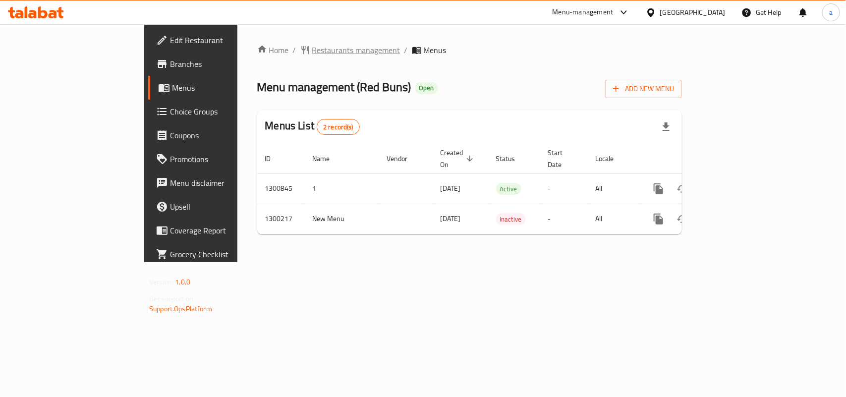
click at [312, 50] on span "Restaurants management" at bounding box center [356, 50] width 88 height 12
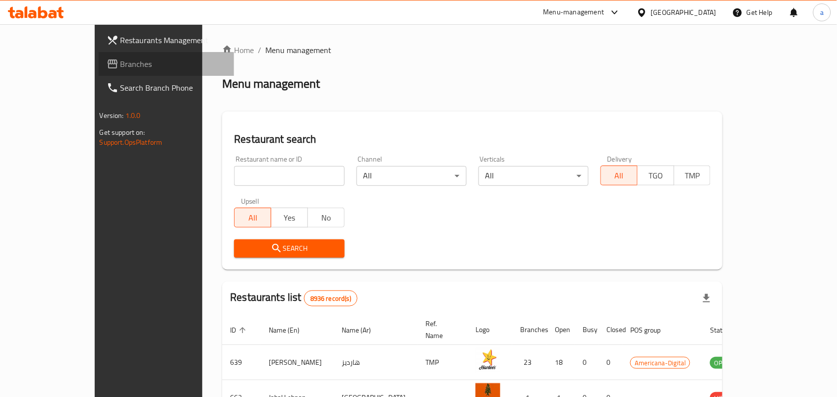
click at [120, 63] on span "Branches" at bounding box center [173, 64] width 106 height 12
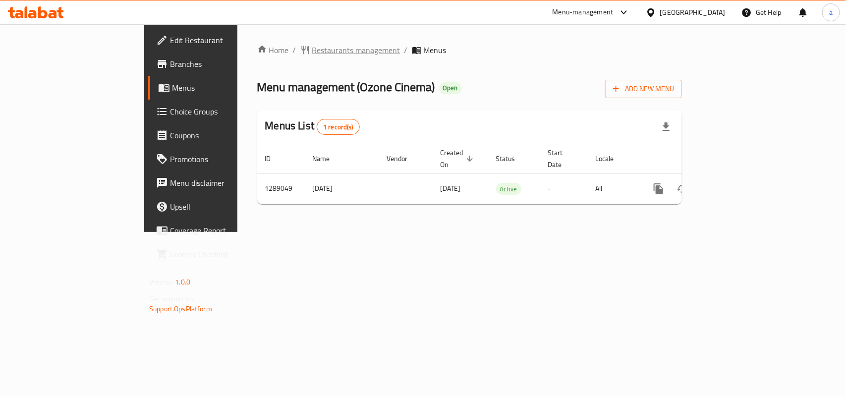
click at [312, 50] on span "Restaurants management" at bounding box center [356, 50] width 88 height 12
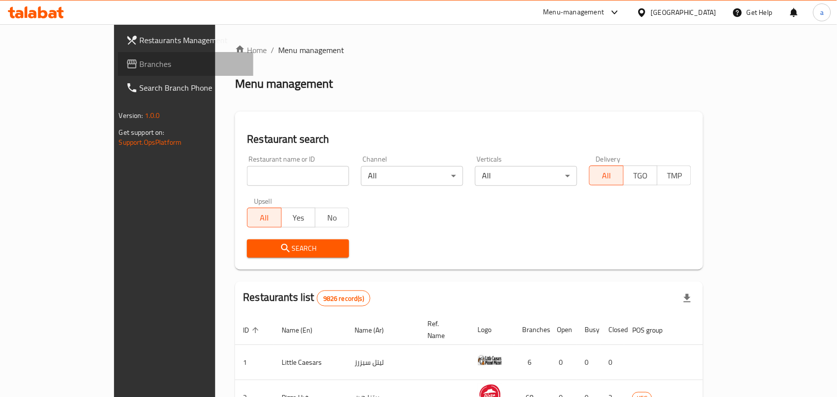
click at [140, 60] on span "Branches" at bounding box center [193, 64] width 106 height 12
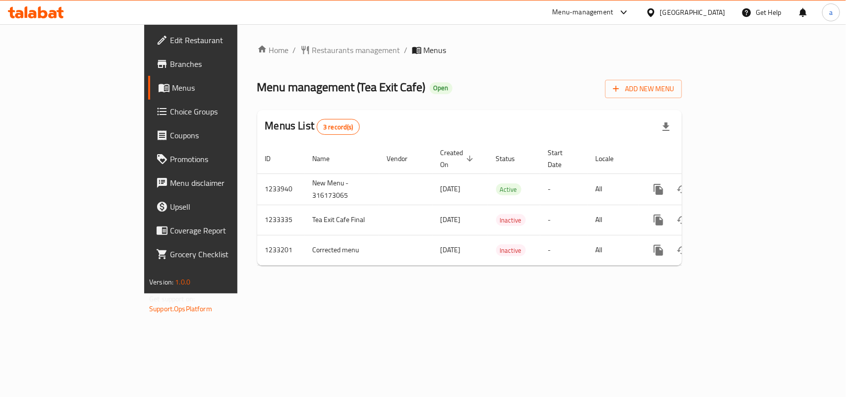
click at [688, 10] on div "United Arab Emirates" at bounding box center [692, 12] width 65 height 11
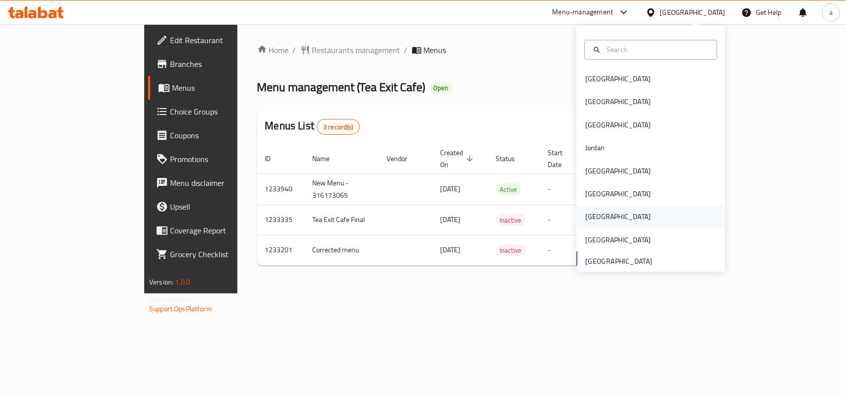
click at [605, 217] on div "Qatar" at bounding box center [650, 217] width 149 height 23
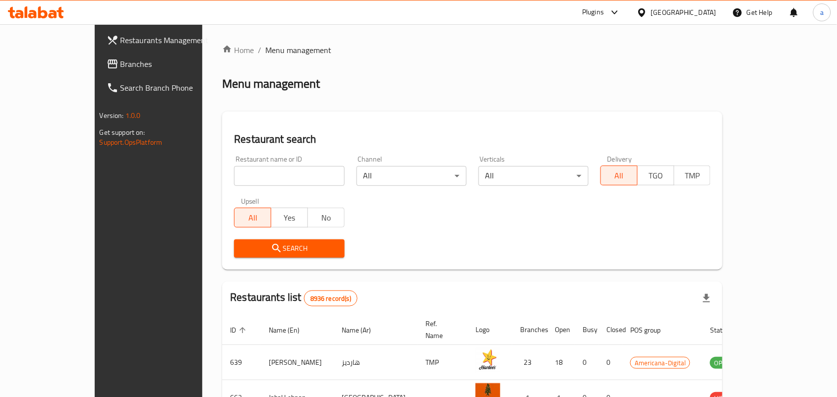
click at [120, 59] on span "Branches" at bounding box center [173, 64] width 106 height 12
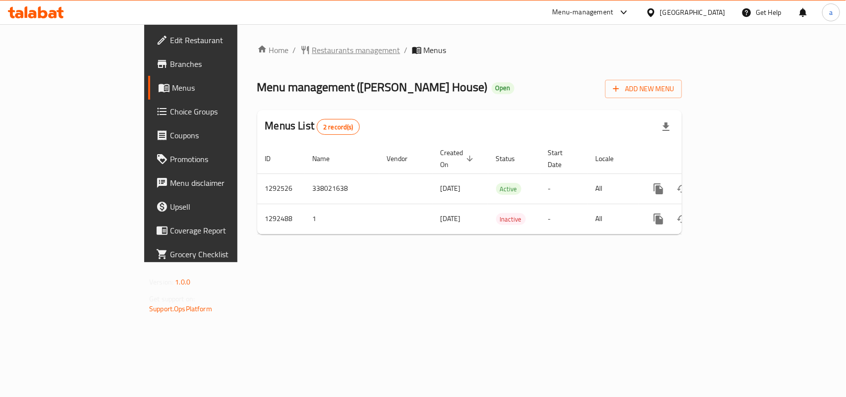
click at [312, 52] on span "Restaurants management" at bounding box center [356, 50] width 88 height 12
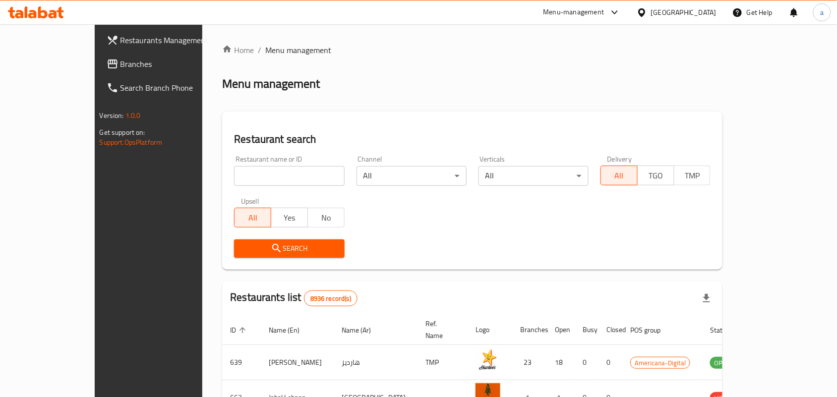
click at [120, 67] on span "Branches" at bounding box center [173, 64] width 106 height 12
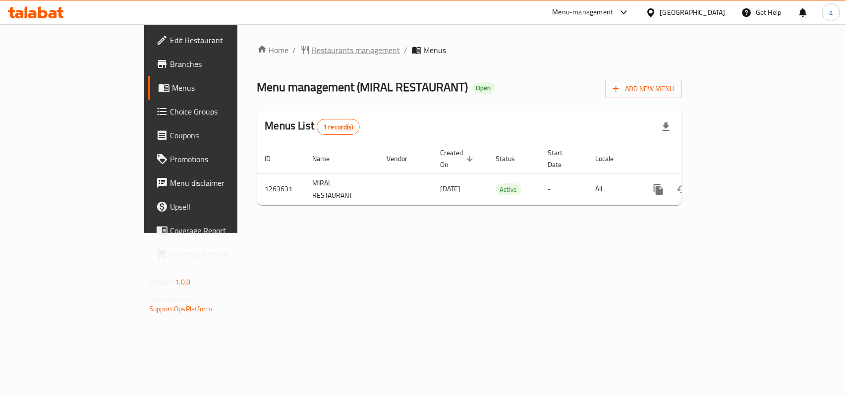
click at [312, 46] on span "Restaurants management" at bounding box center [356, 50] width 88 height 12
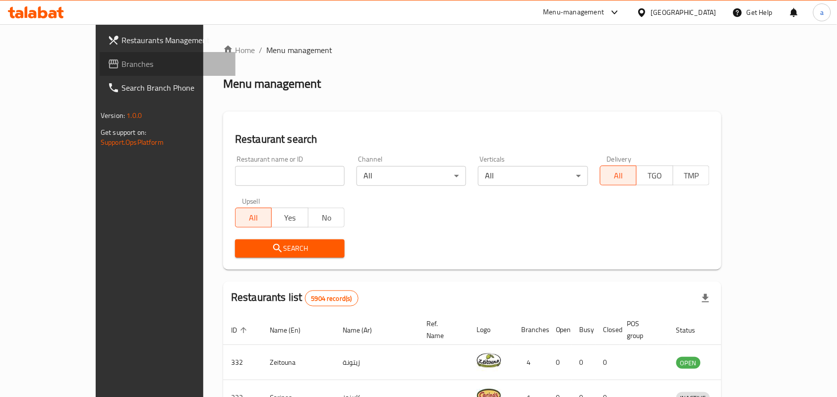
click at [121, 67] on span "Branches" at bounding box center [174, 64] width 106 height 12
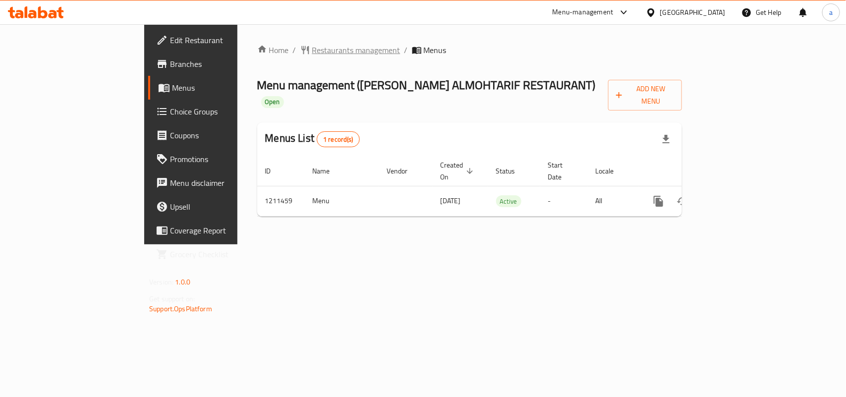
click at [312, 45] on span "Restaurants management" at bounding box center [356, 50] width 88 height 12
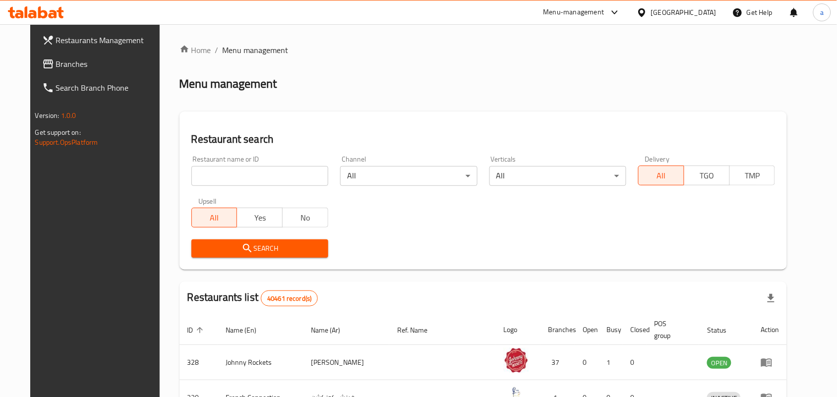
click at [80, 65] on span "Branches" at bounding box center [109, 64] width 106 height 12
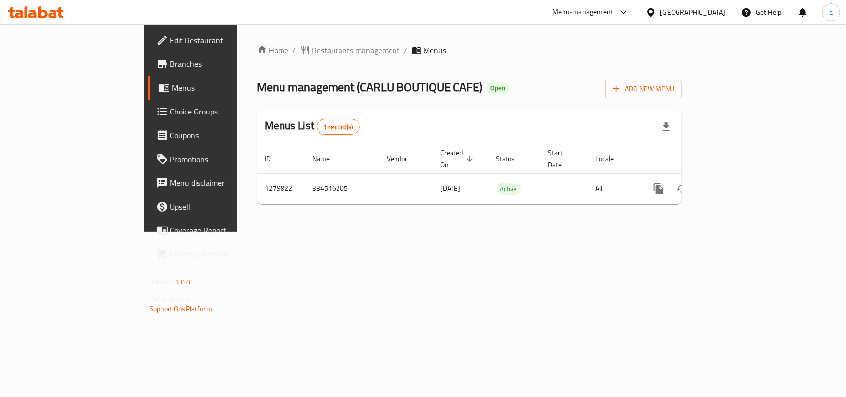
click at [312, 44] on span "Restaurants management" at bounding box center [356, 50] width 88 height 12
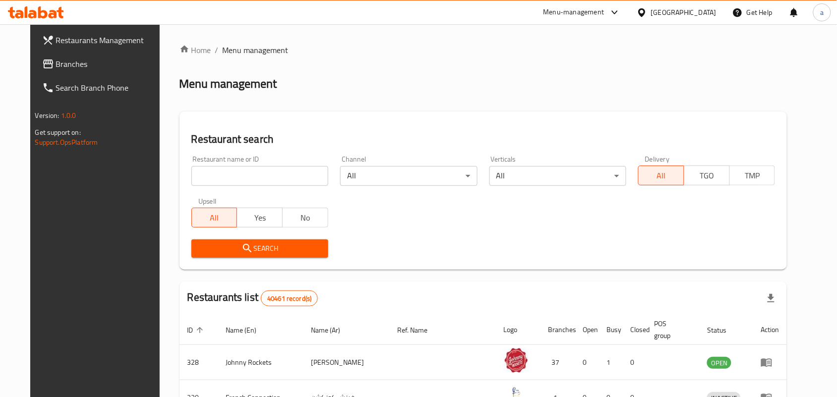
click at [67, 64] on span "Branches" at bounding box center [109, 64] width 106 height 12
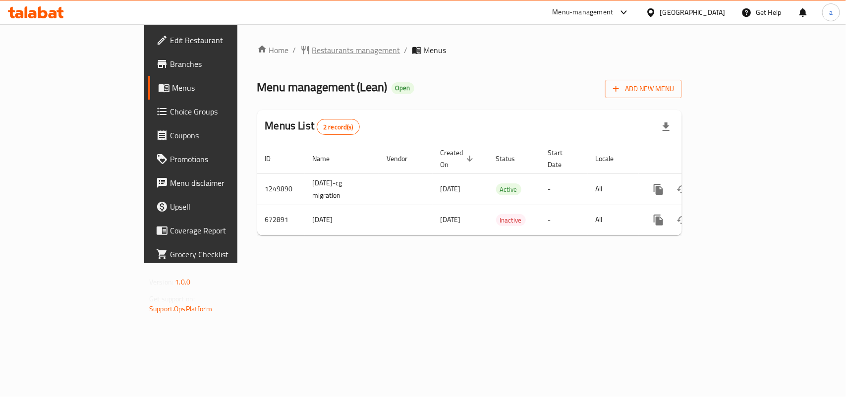
click at [312, 53] on span "Restaurants management" at bounding box center [356, 50] width 88 height 12
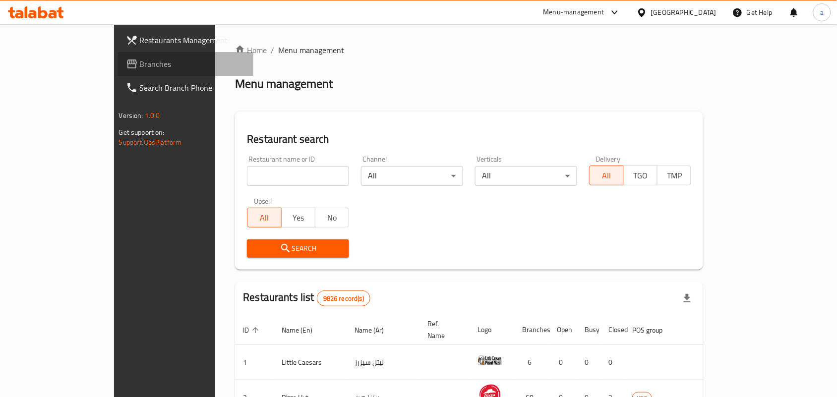
click at [140, 64] on span "Branches" at bounding box center [193, 64] width 106 height 12
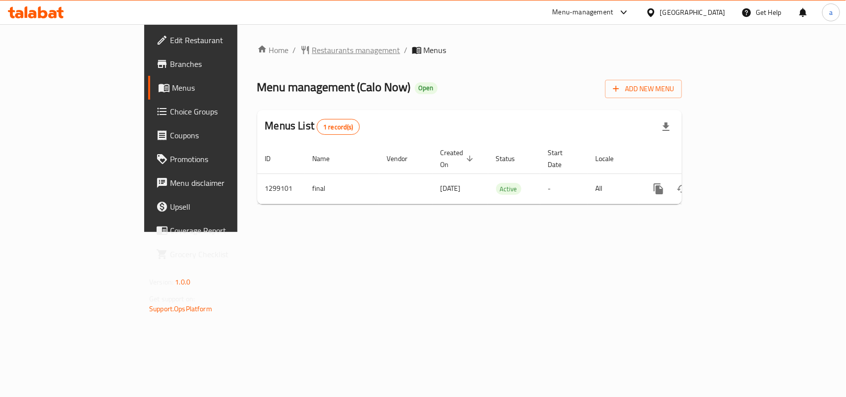
click at [312, 56] on span "Restaurants management" at bounding box center [356, 50] width 88 height 12
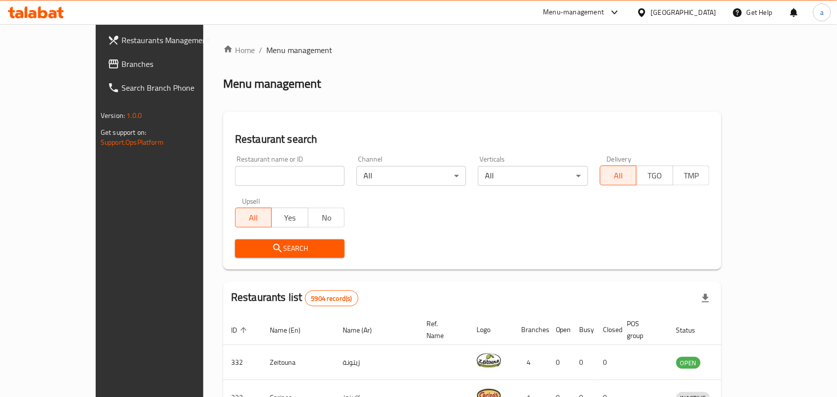
click at [121, 67] on span "Branches" at bounding box center [174, 64] width 106 height 12
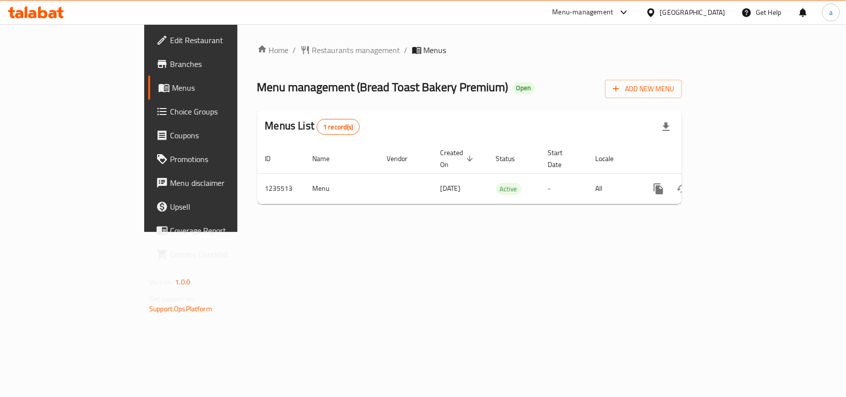
click at [312, 44] on span "Restaurants management" at bounding box center [356, 50] width 88 height 12
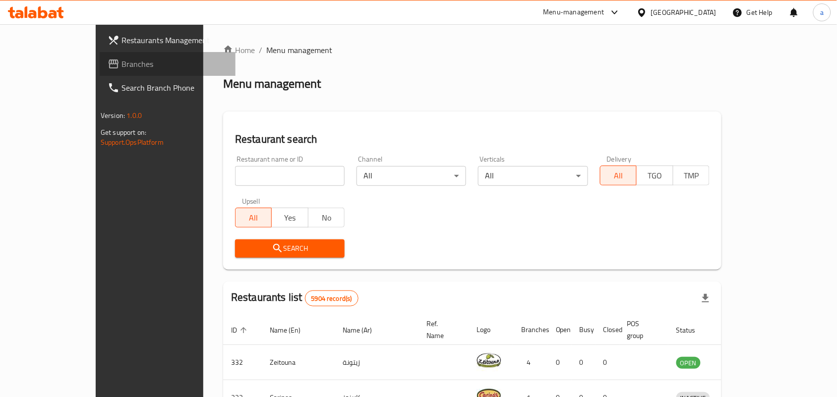
click at [108, 63] on icon at bounding box center [114, 64] width 12 height 12
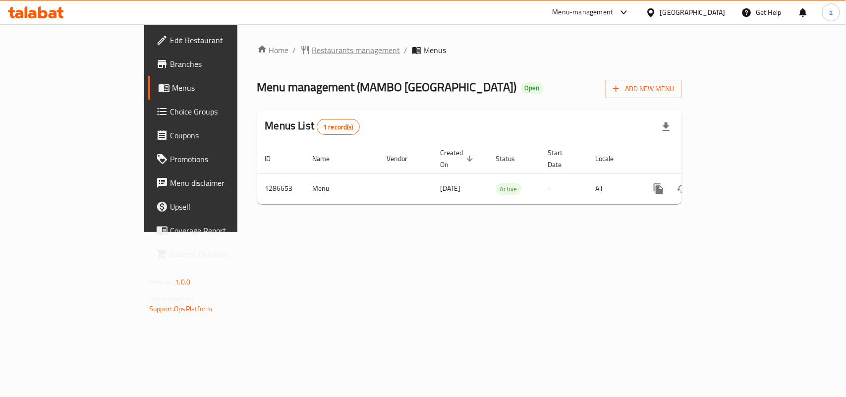
click at [312, 47] on span "Restaurants management" at bounding box center [356, 50] width 88 height 12
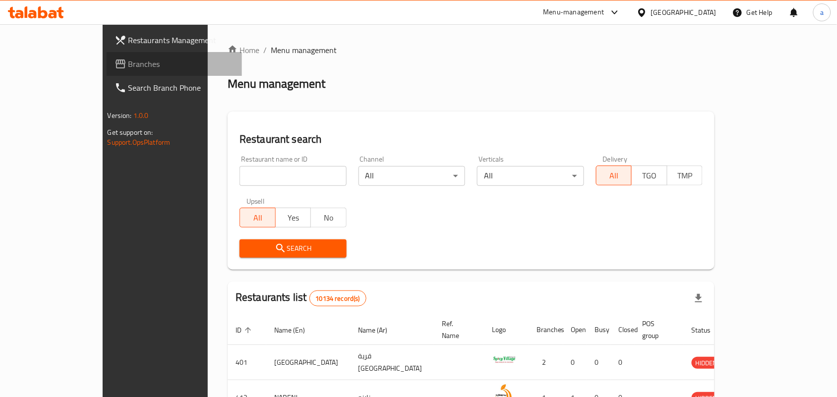
click at [128, 63] on span "Branches" at bounding box center [181, 64] width 106 height 12
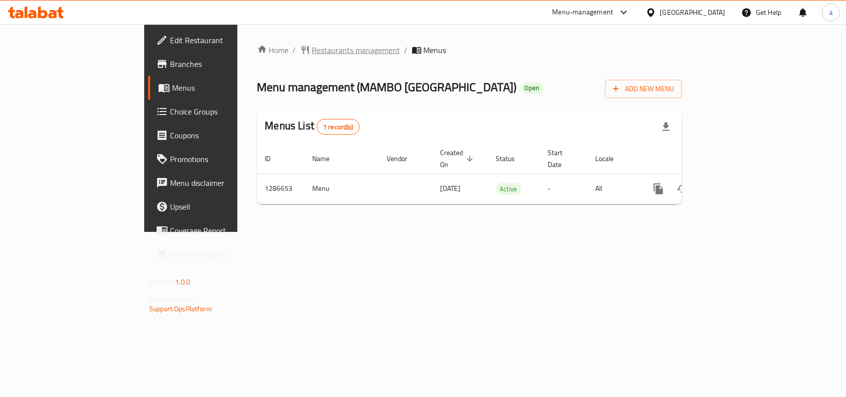
click at [312, 48] on span "Restaurants management" at bounding box center [356, 50] width 88 height 12
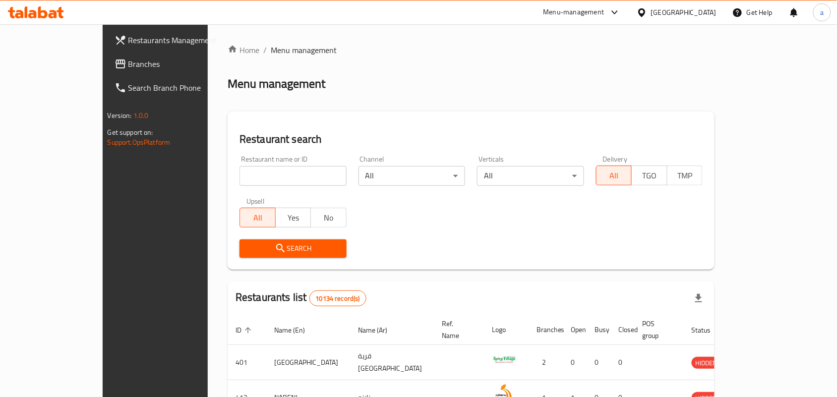
click at [128, 66] on span "Branches" at bounding box center [181, 64] width 106 height 12
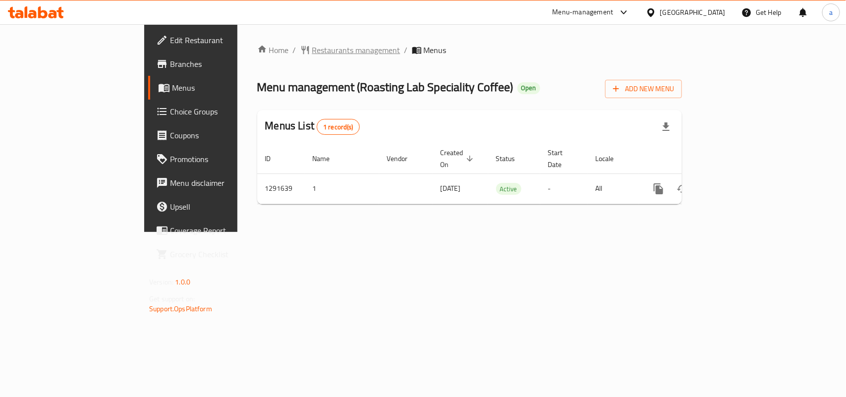
click at [312, 53] on span "Restaurants management" at bounding box center [356, 50] width 88 height 12
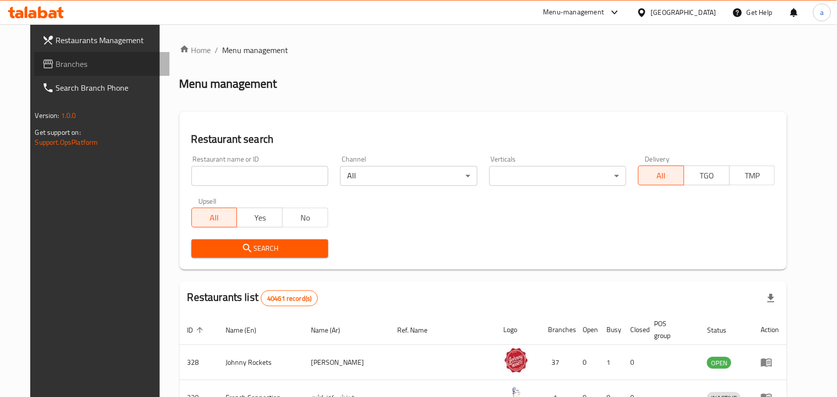
click at [84, 63] on span "Branches" at bounding box center [109, 64] width 106 height 12
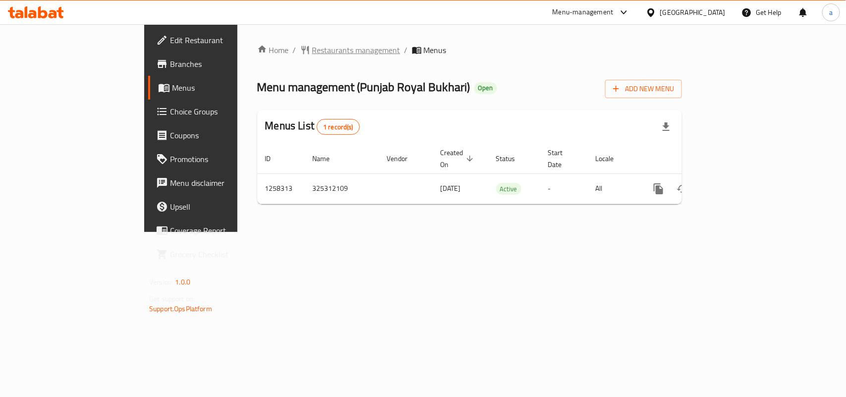
click at [312, 56] on span "Restaurants management" at bounding box center [356, 50] width 88 height 12
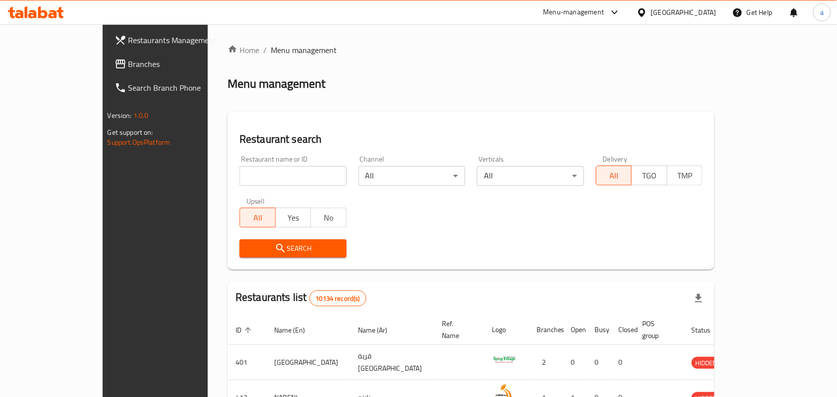
click at [128, 66] on span "Branches" at bounding box center [181, 64] width 106 height 12
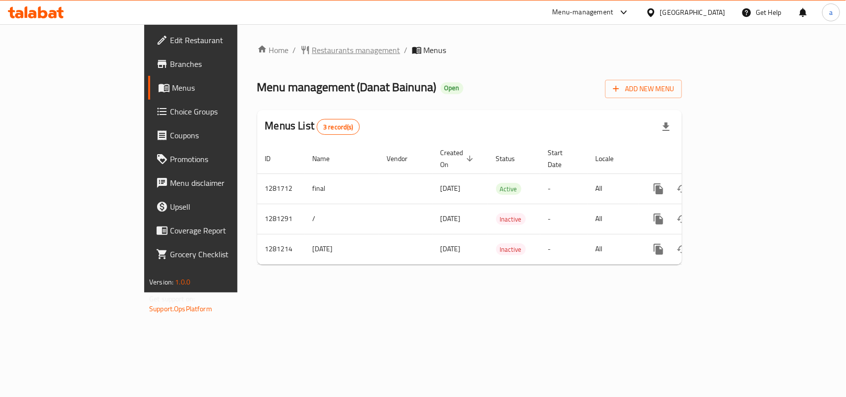
click at [312, 46] on span "Restaurants management" at bounding box center [356, 50] width 88 height 12
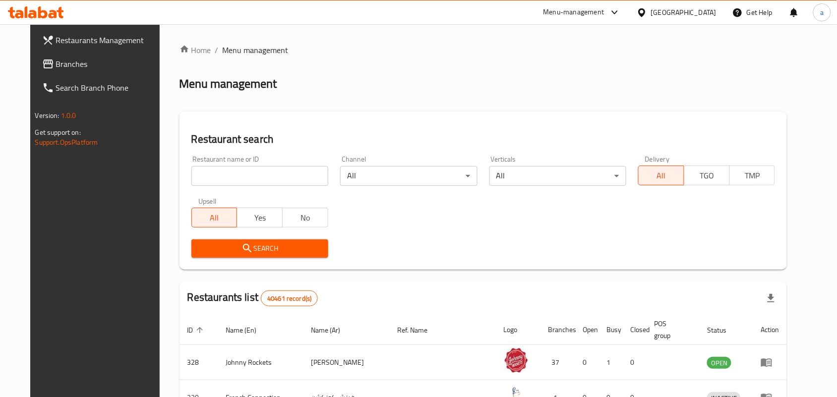
click at [71, 58] on span "Branches" at bounding box center [109, 64] width 106 height 12
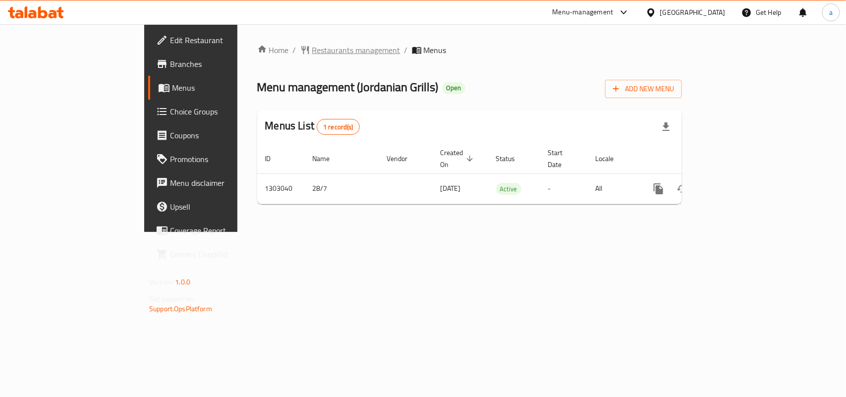
click at [312, 50] on span "Restaurants management" at bounding box center [356, 50] width 88 height 12
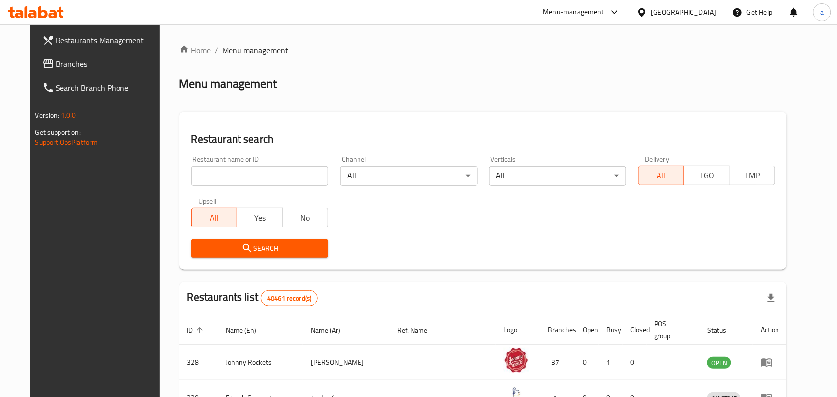
click at [56, 62] on span "Branches" at bounding box center [109, 64] width 106 height 12
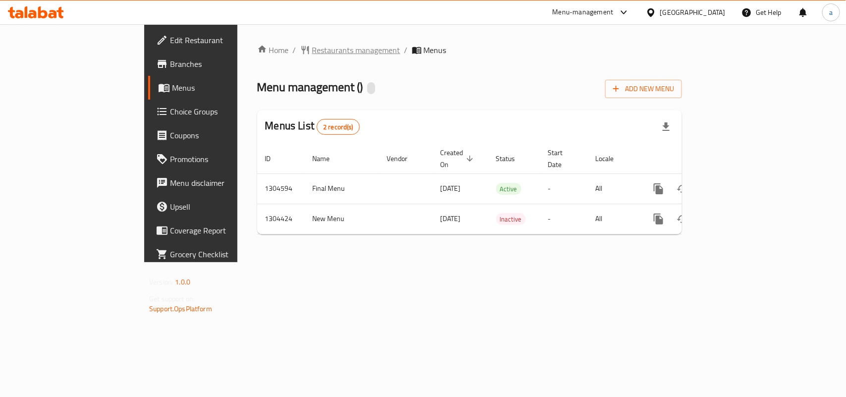
click at [312, 51] on span "Restaurants management" at bounding box center [356, 50] width 88 height 12
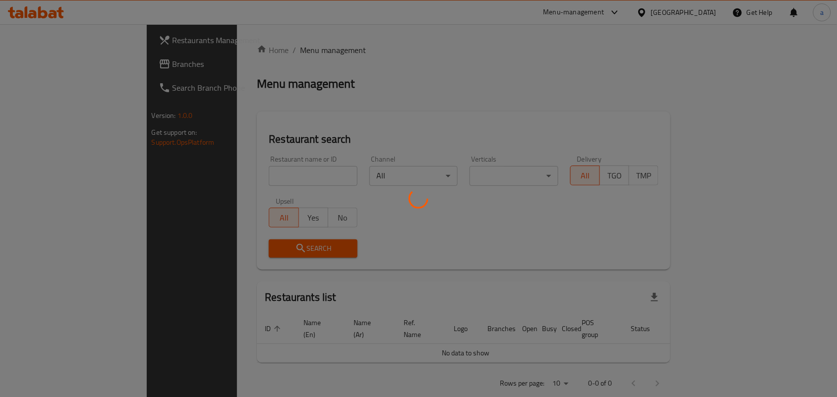
click at [67, 63] on div at bounding box center [418, 198] width 837 height 397
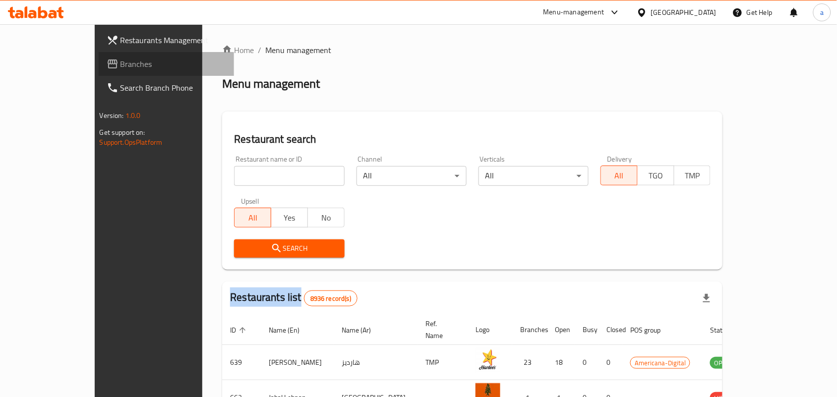
click at [120, 63] on span "Branches" at bounding box center [173, 64] width 106 height 12
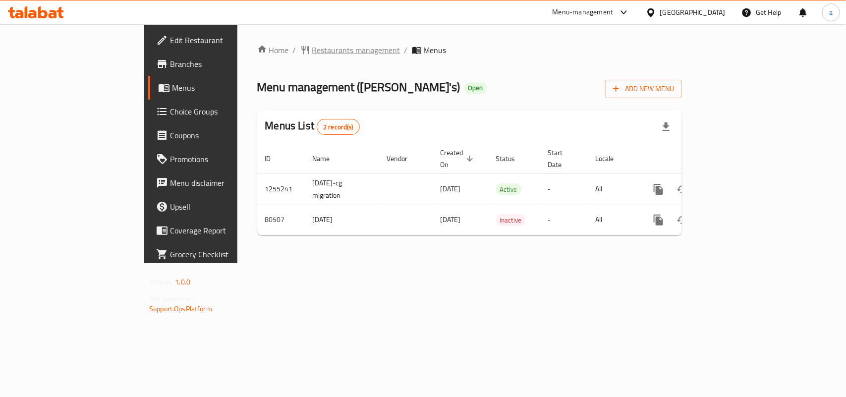
click at [312, 51] on span "Restaurants management" at bounding box center [356, 50] width 88 height 12
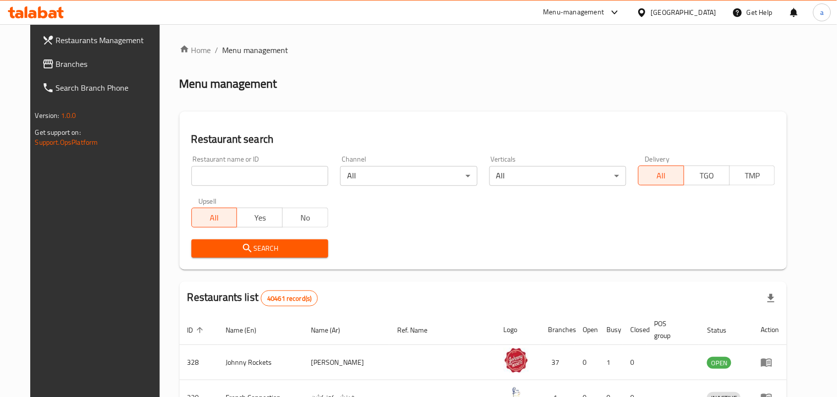
click at [56, 60] on span "Branches" at bounding box center [109, 64] width 106 height 12
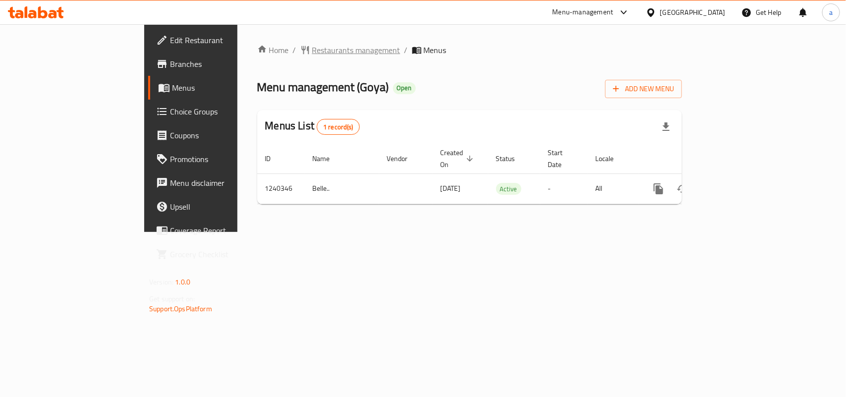
click at [312, 50] on span "Restaurants management" at bounding box center [356, 50] width 88 height 12
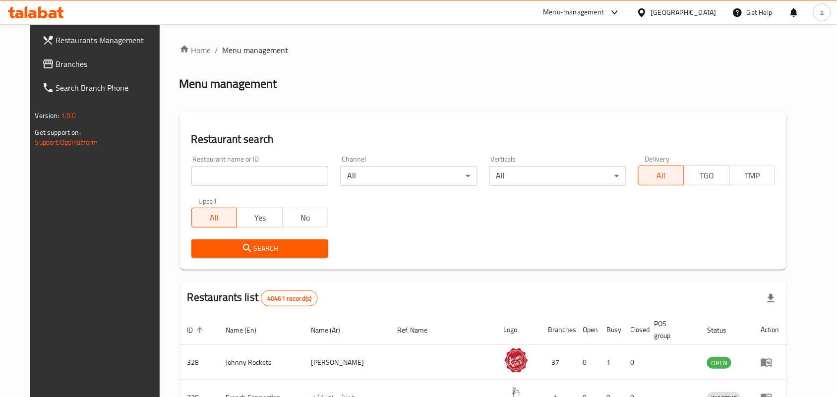
click at [56, 58] on span "Branches" at bounding box center [109, 64] width 106 height 12
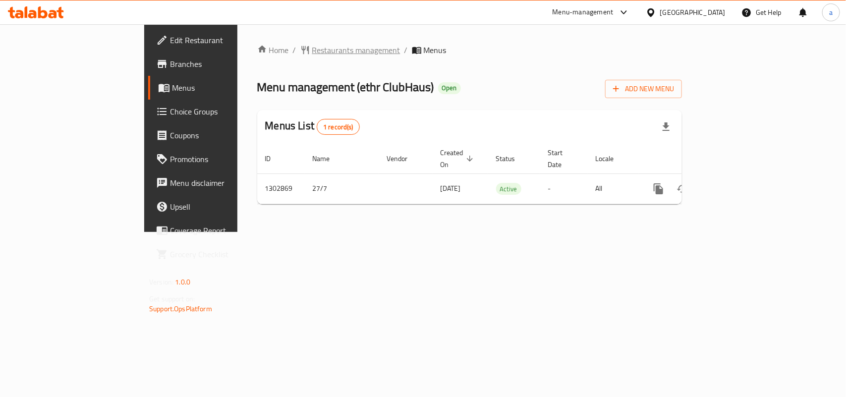
click at [312, 56] on span "Restaurants management" at bounding box center [356, 50] width 88 height 12
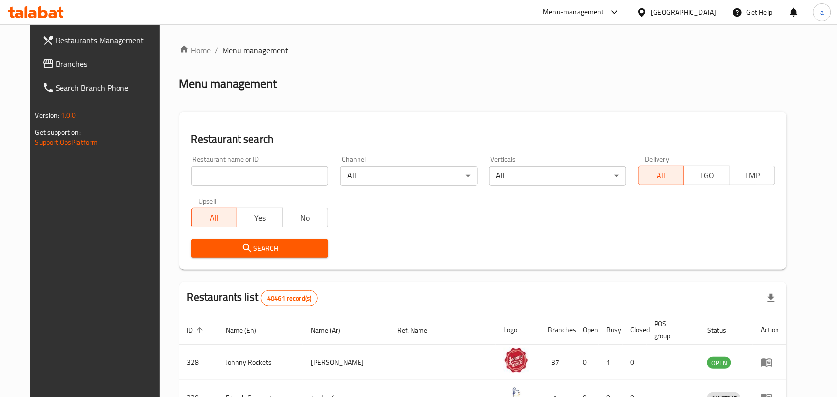
click at [90, 60] on span "Branches" at bounding box center [109, 64] width 106 height 12
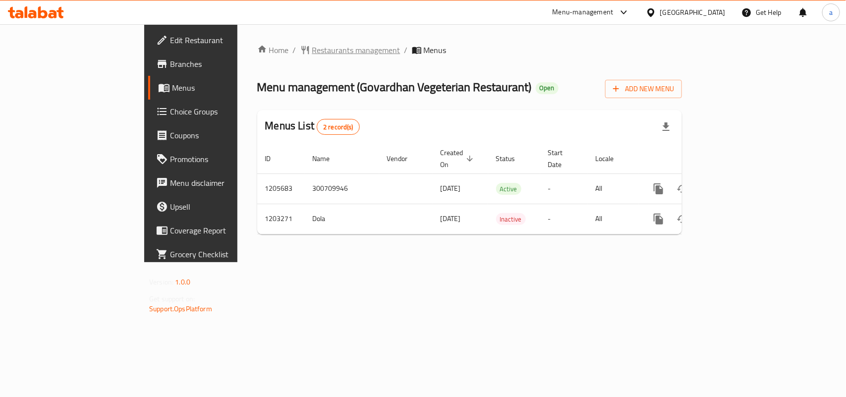
click at [312, 56] on span "Restaurants management" at bounding box center [356, 50] width 88 height 12
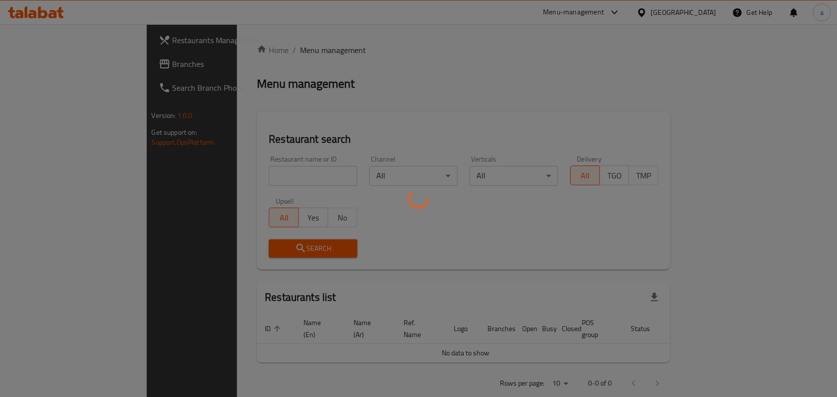
click at [41, 63] on div at bounding box center [418, 198] width 837 height 397
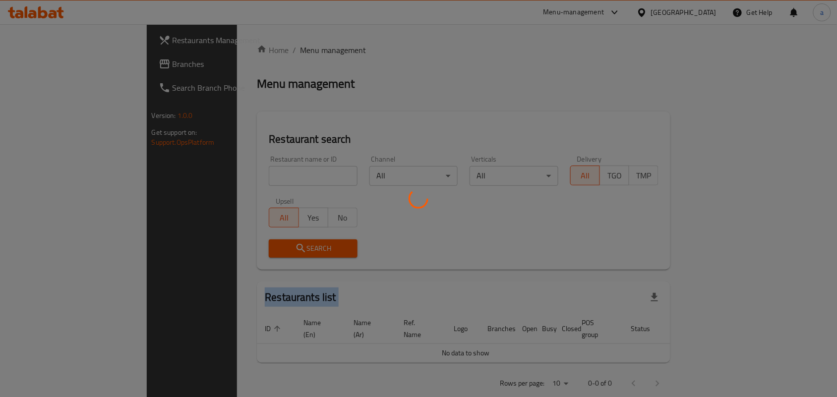
click at [41, 63] on div at bounding box center [418, 198] width 837 height 397
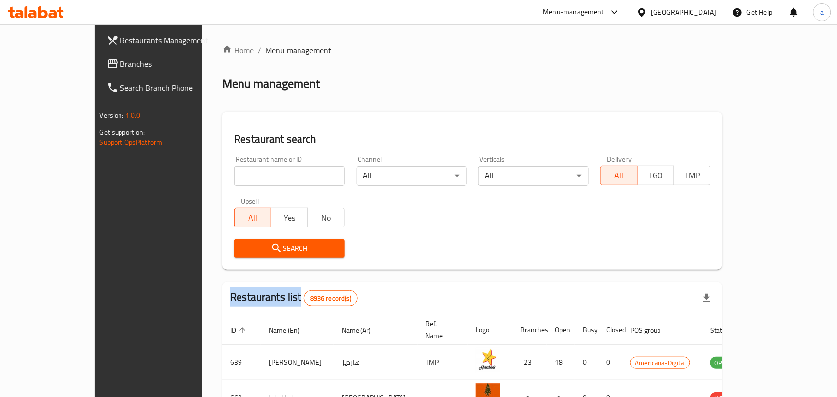
click at [120, 63] on span "Branches" at bounding box center [173, 64] width 106 height 12
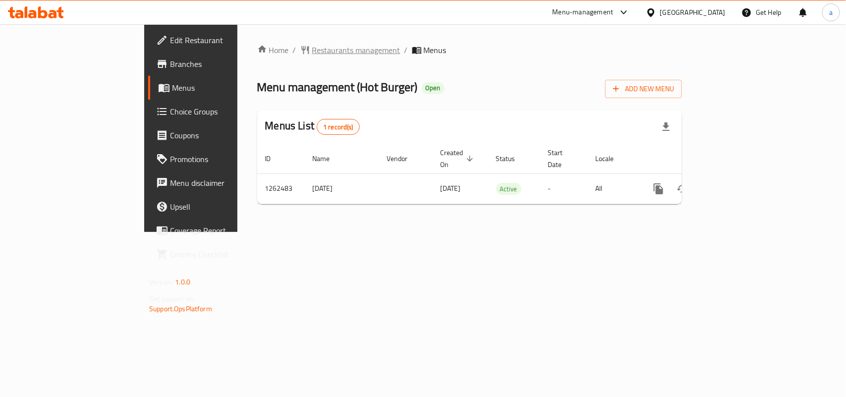
click at [312, 46] on span "Restaurants management" at bounding box center [356, 50] width 88 height 12
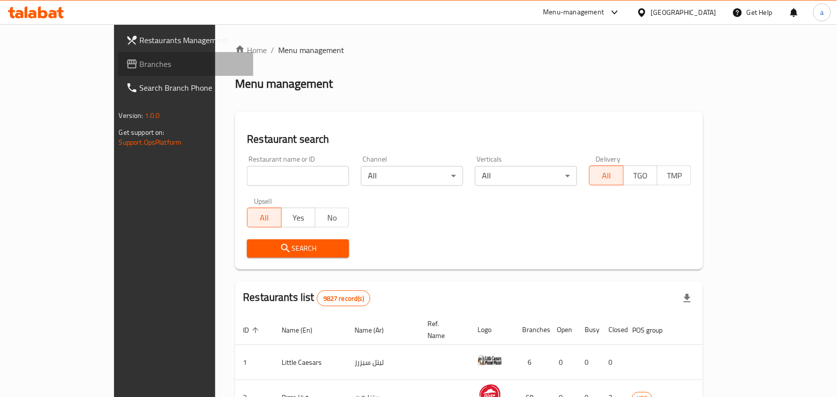
click at [140, 58] on span "Branches" at bounding box center [193, 64] width 106 height 12
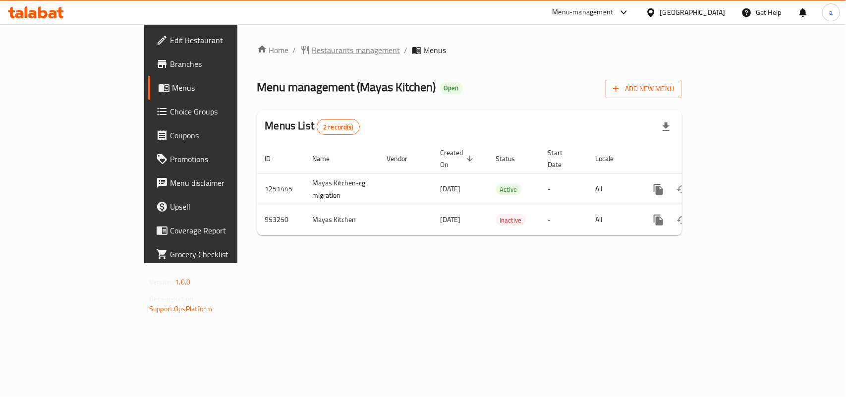
click at [312, 51] on span "Restaurants management" at bounding box center [356, 50] width 88 height 12
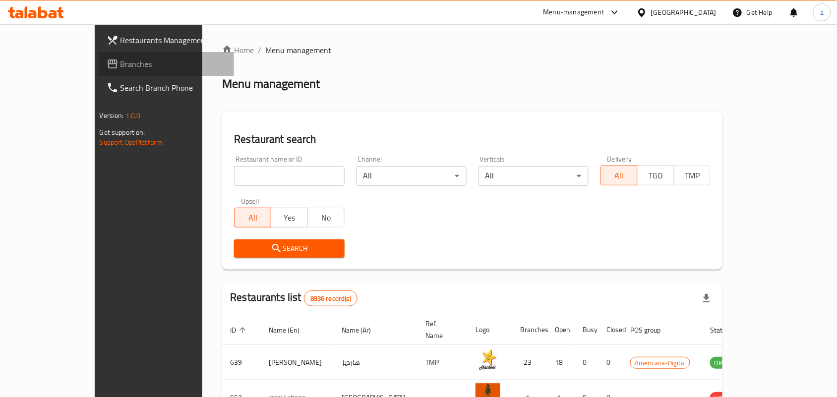
click at [120, 62] on span "Branches" at bounding box center [173, 64] width 106 height 12
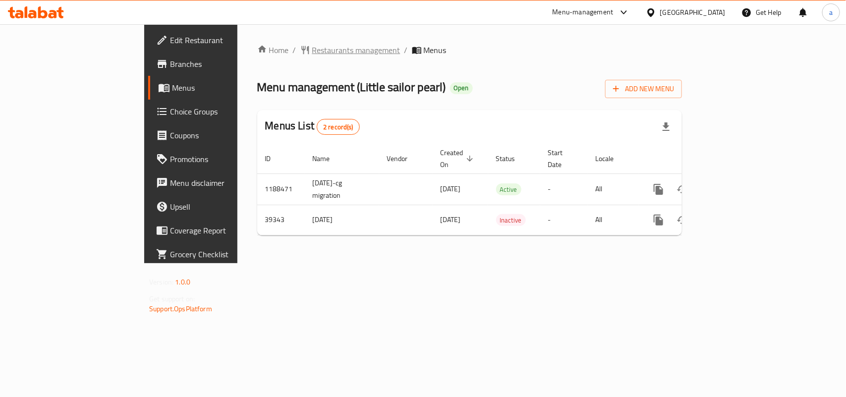
click at [312, 52] on span "Restaurants management" at bounding box center [356, 50] width 88 height 12
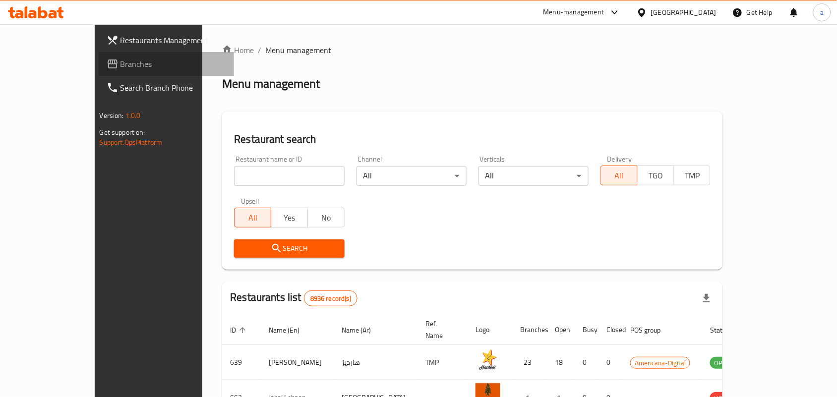
click at [120, 63] on span "Branches" at bounding box center [173, 64] width 106 height 12
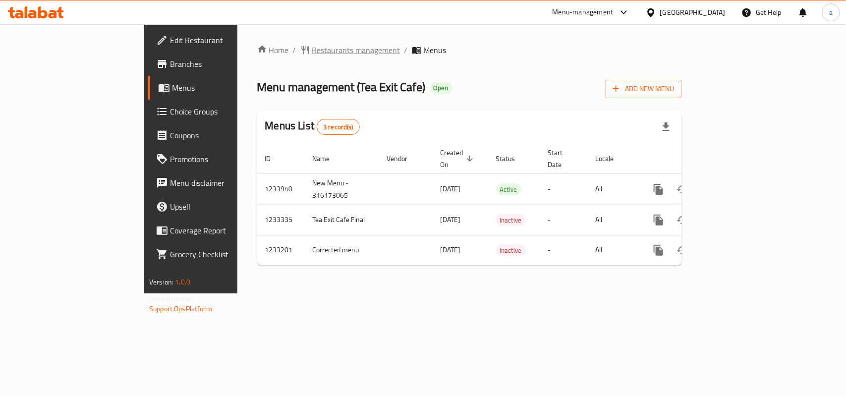
click at [312, 53] on span "Restaurants management" at bounding box center [356, 50] width 88 height 12
click at [312, 45] on span "Restaurants management" at bounding box center [356, 51] width 88 height 12
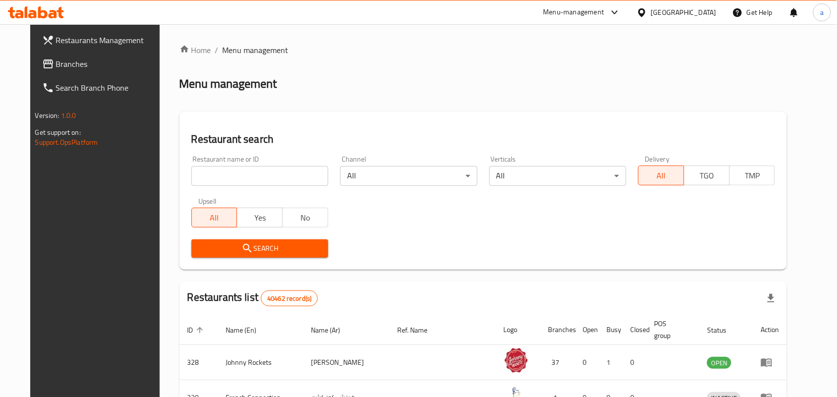
click at [257, 187] on div "Restaurant name or ID Restaurant name or ID" at bounding box center [259, 171] width 149 height 42
click at [254, 183] on input "search" at bounding box center [259, 176] width 137 height 20
paste input "678034"
type input "678034"
click at [263, 253] on span "Search" at bounding box center [259, 248] width 121 height 12
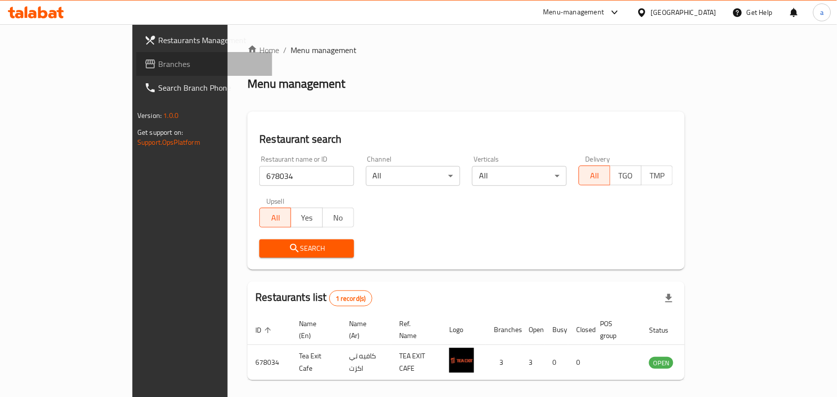
click at [158, 62] on span "Branches" at bounding box center [211, 64] width 106 height 12
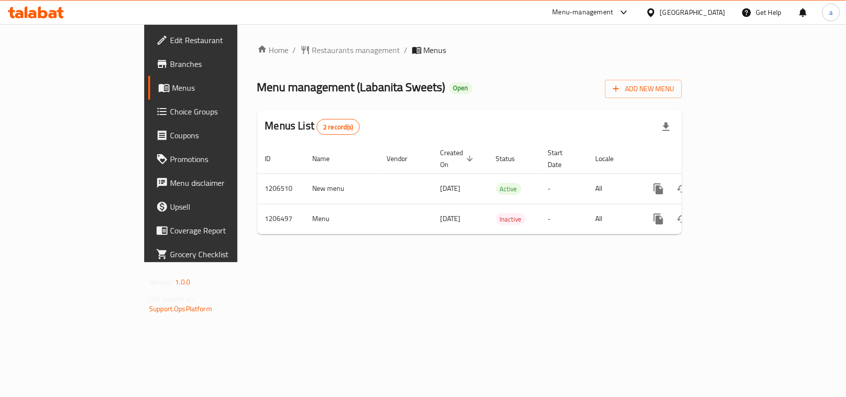
click at [263, 59] on div "Home / Restaurants management / Menus Menu management ( [PERSON_NAME] ) Open Ad…" at bounding box center [469, 143] width 425 height 198
click at [312, 54] on span "Restaurants management" at bounding box center [356, 50] width 88 height 12
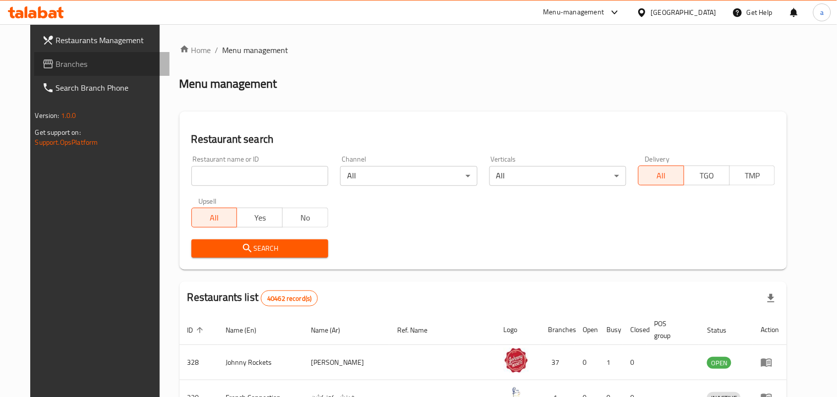
click at [52, 52] on link "Branches" at bounding box center [102, 64] width 136 height 24
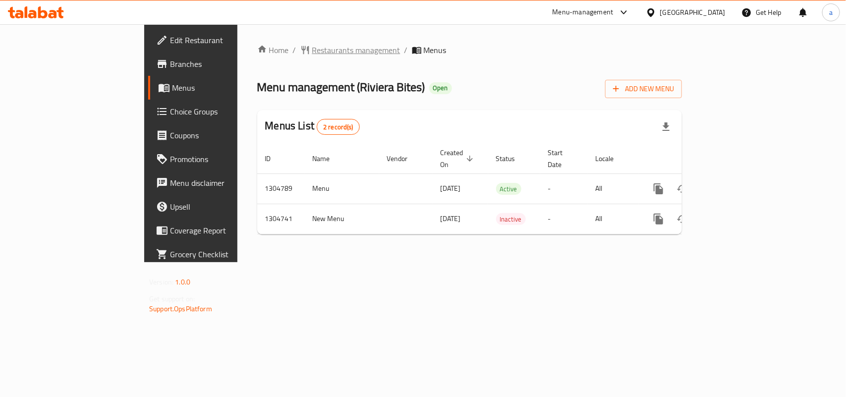
click at [312, 46] on span "Restaurants management" at bounding box center [356, 50] width 88 height 12
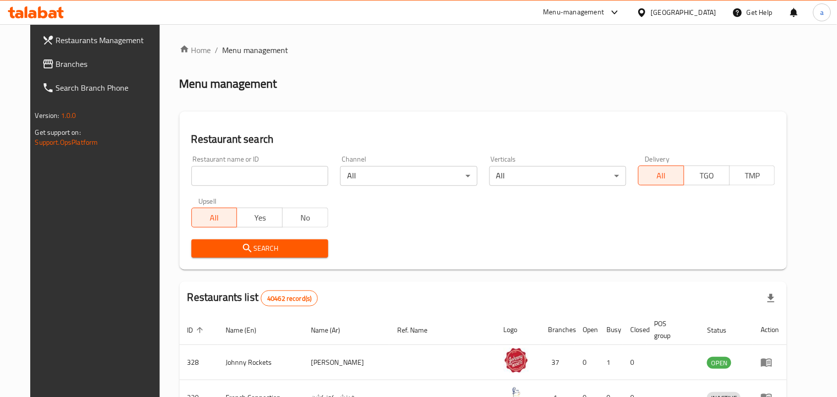
click at [67, 64] on span "Branches" at bounding box center [109, 64] width 106 height 12
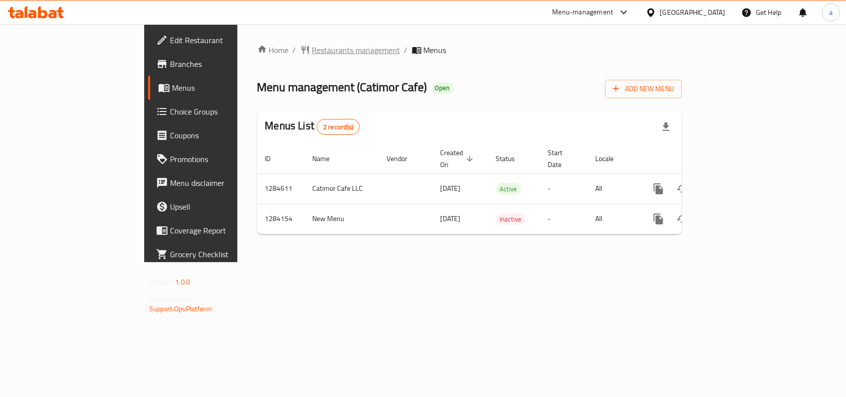
click at [312, 55] on span "Restaurants management" at bounding box center [356, 50] width 88 height 12
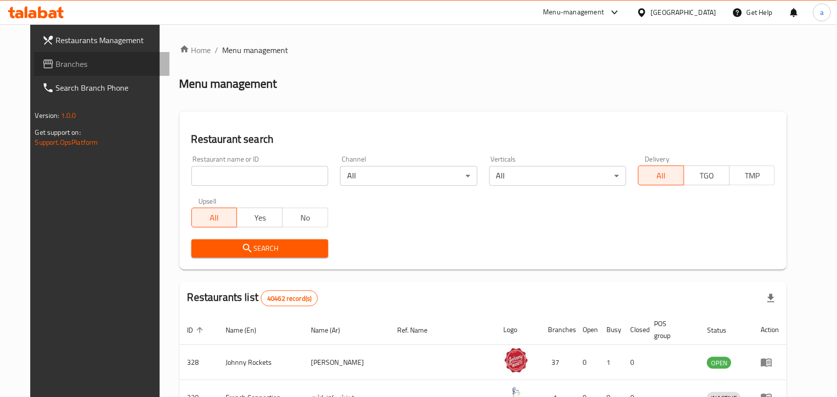
click at [56, 67] on span "Branches" at bounding box center [109, 64] width 106 height 12
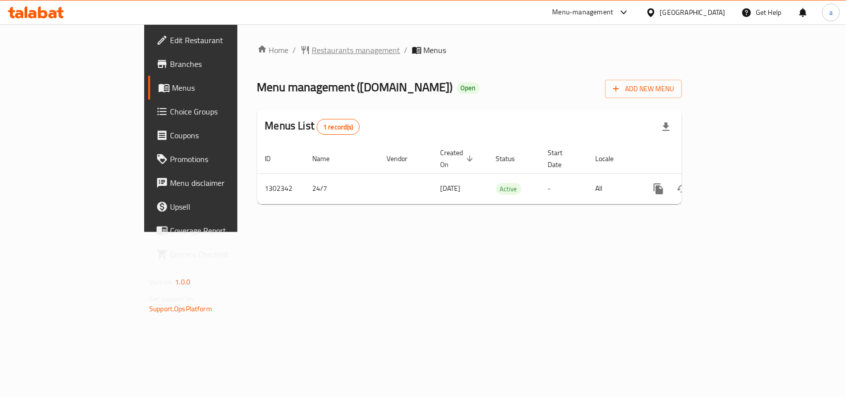
click at [312, 49] on span "Restaurants management" at bounding box center [356, 50] width 88 height 12
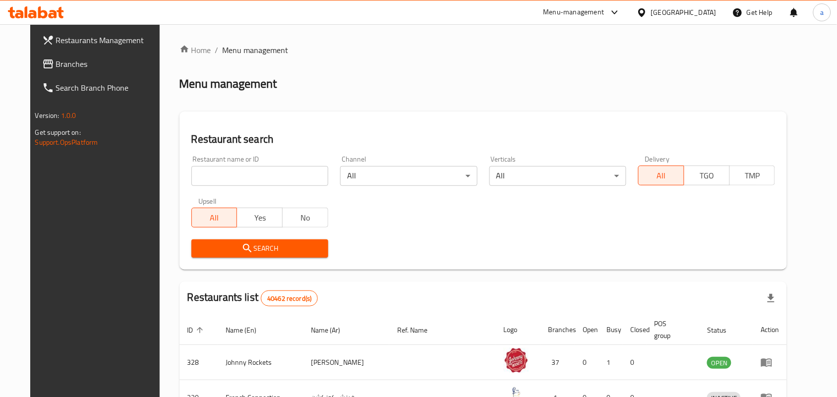
click at [63, 62] on span "Branches" at bounding box center [109, 64] width 106 height 12
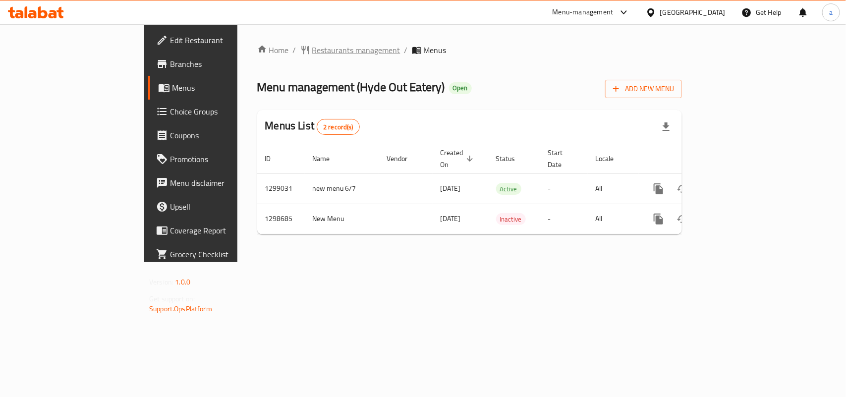
click at [312, 47] on span "Restaurants management" at bounding box center [356, 50] width 88 height 12
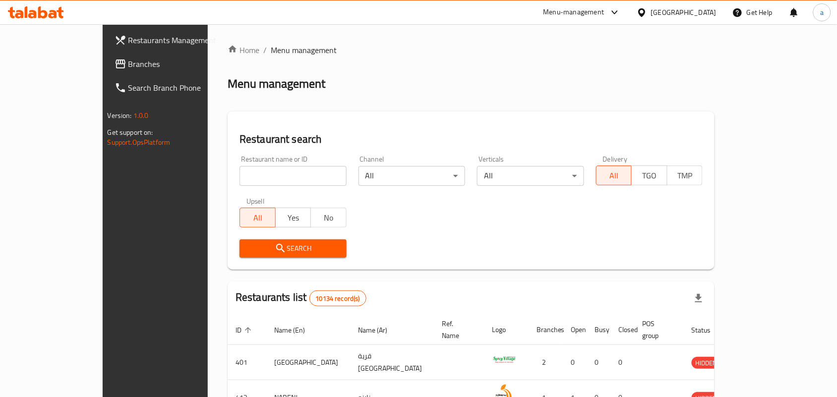
click at [128, 59] on span "Branches" at bounding box center [181, 64] width 106 height 12
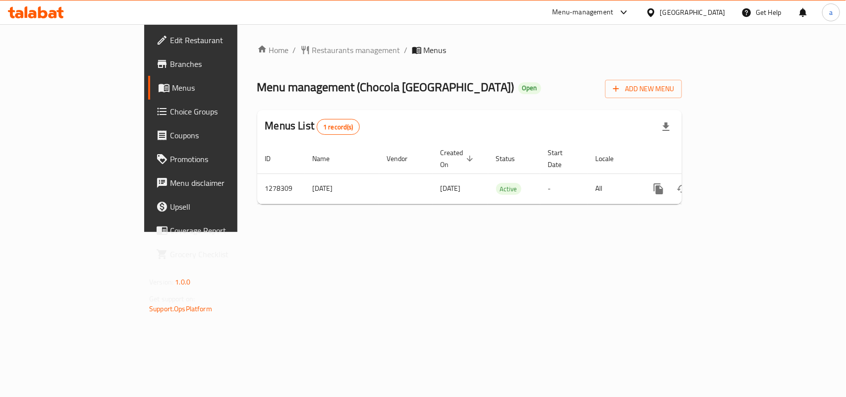
click at [285, 57] on div "Home / Restaurants management / Menus Menu management ( Chocola [GEOGRAPHIC_DAT…" at bounding box center [469, 128] width 425 height 168
click at [312, 48] on span "Restaurants management" at bounding box center [356, 50] width 88 height 12
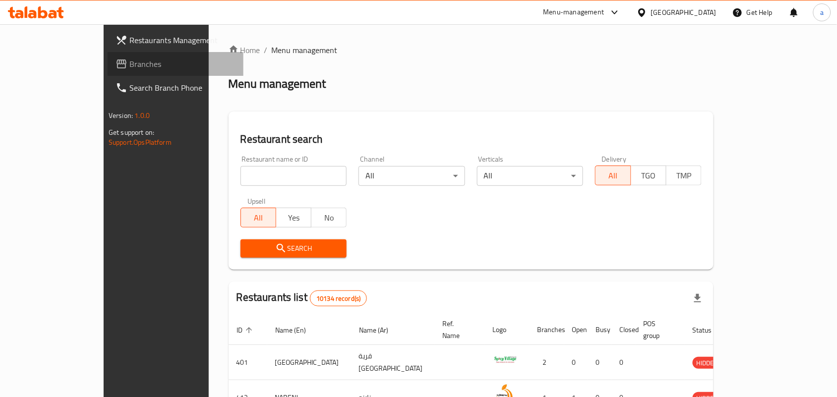
click at [108, 55] on link "Branches" at bounding box center [176, 64] width 136 height 24
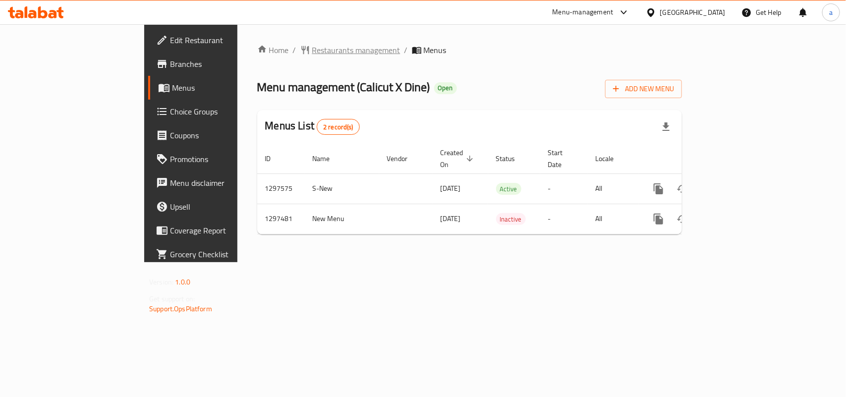
click at [312, 46] on span "Restaurants management" at bounding box center [356, 50] width 88 height 12
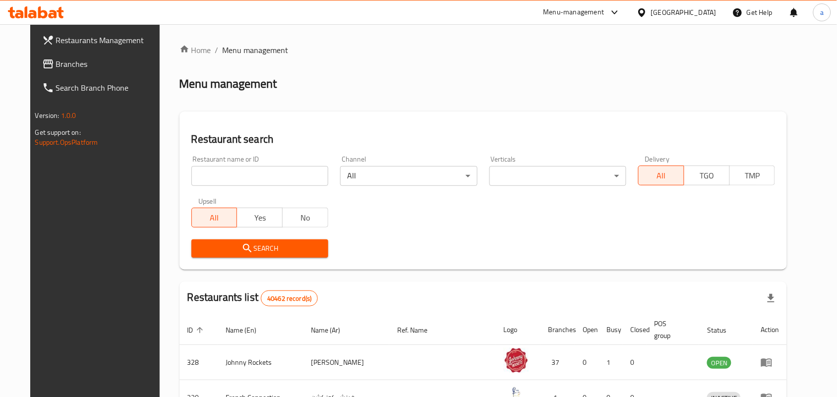
click at [93, 62] on div "Restaurants Management Branches Search Branch Phone Version: 1.0.0 Get support …" at bounding box center [418, 359] width 777 height 670
click at [93, 62] on span "Branches" at bounding box center [109, 64] width 106 height 12
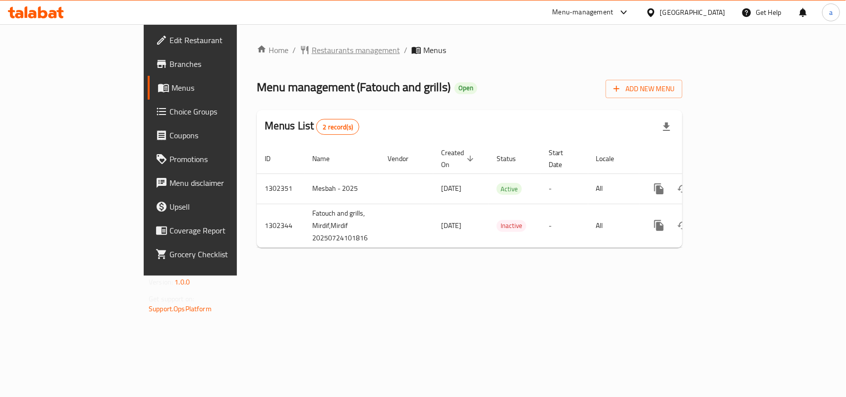
click at [312, 54] on span "Restaurants management" at bounding box center [356, 50] width 88 height 12
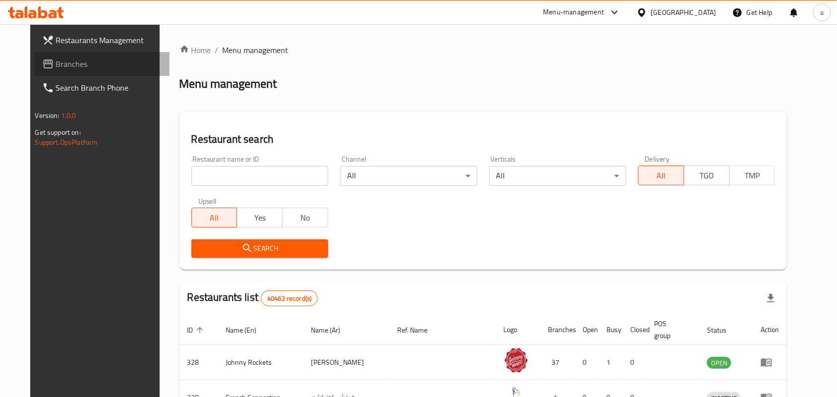
click at [56, 64] on span "Branches" at bounding box center [109, 64] width 106 height 12
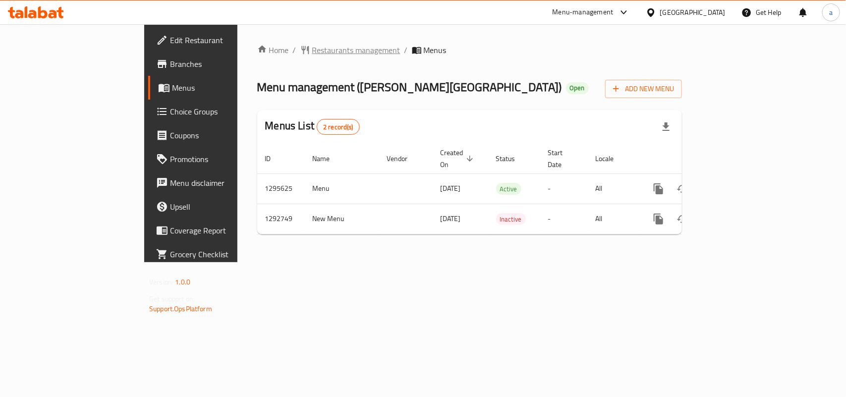
click at [312, 50] on span "Restaurants management" at bounding box center [356, 50] width 88 height 12
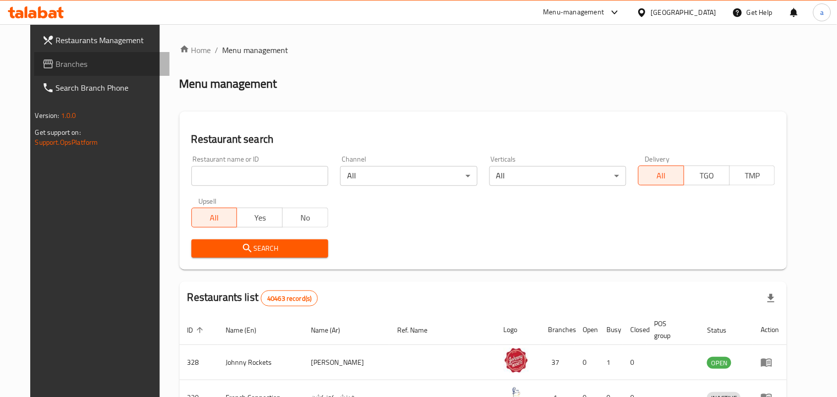
click at [65, 70] on link "Branches" at bounding box center [102, 64] width 136 height 24
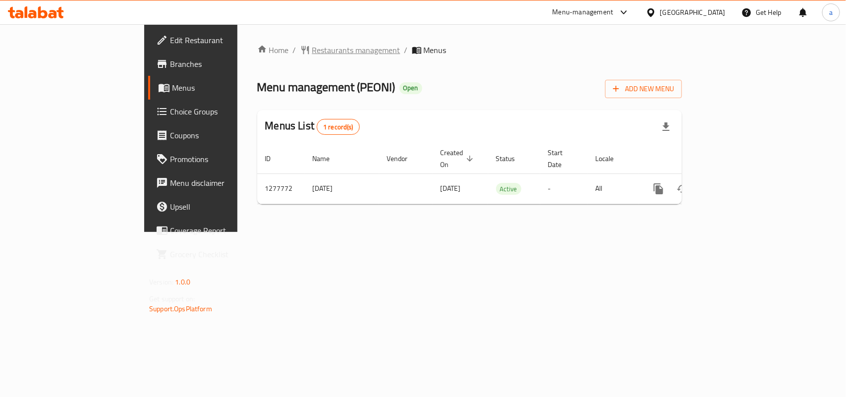
click at [312, 51] on span "Restaurants management" at bounding box center [356, 50] width 88 height 12
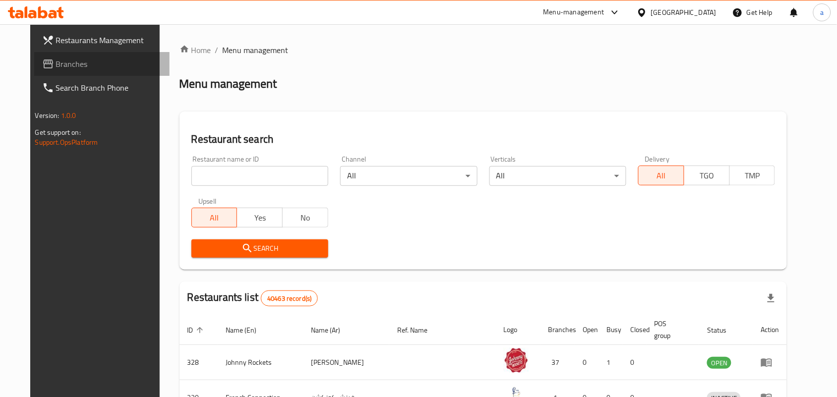
click at [70, 65] on span "Branches" at bounding box center [109, 64] width 106 height 12
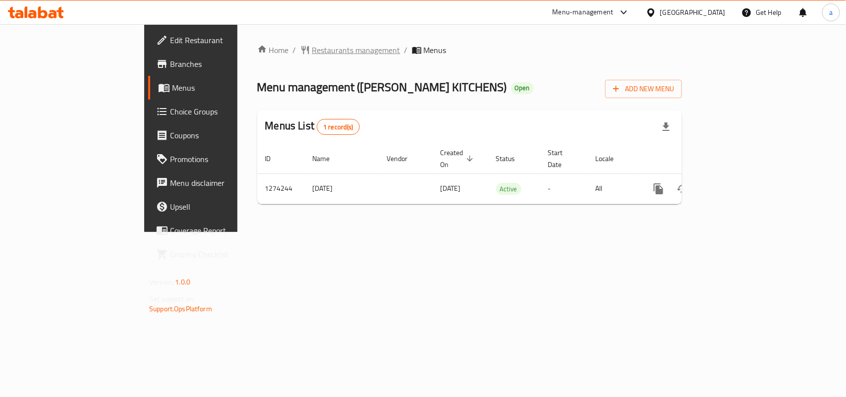
click at [312, 55] on span "Restaurants management" at bounding box center [356, 50] width 88 height 12
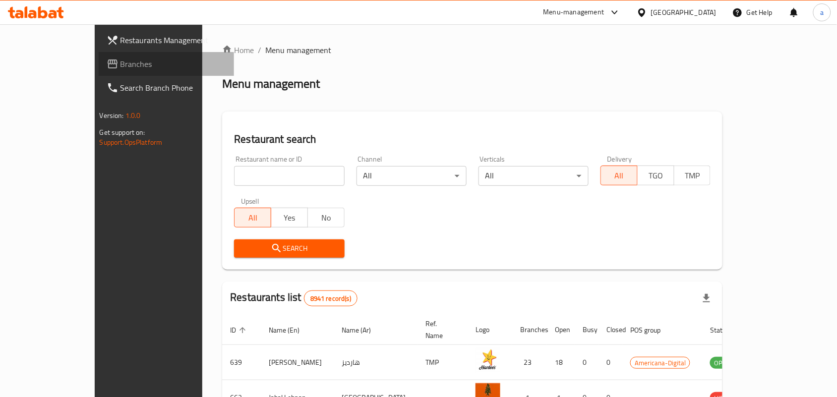
click at [120, 68] on span "Branches" at bounding box center [173, 64] width 106 height 12
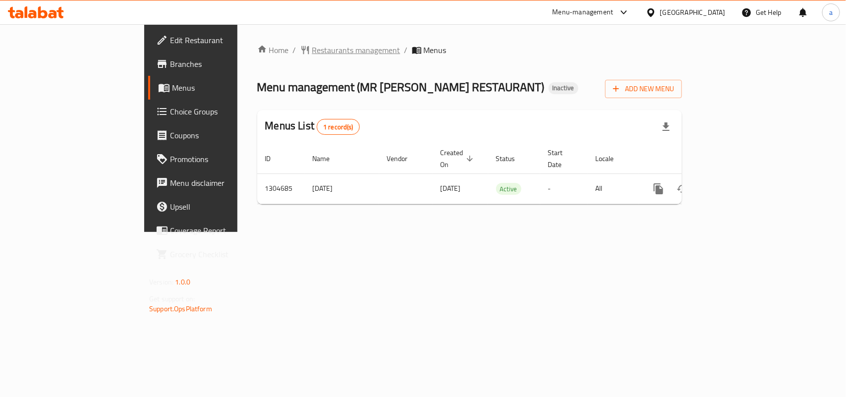
click at [312, 48] on span "Restaurants management" at bounding box center [356, 50] width 88 height 12
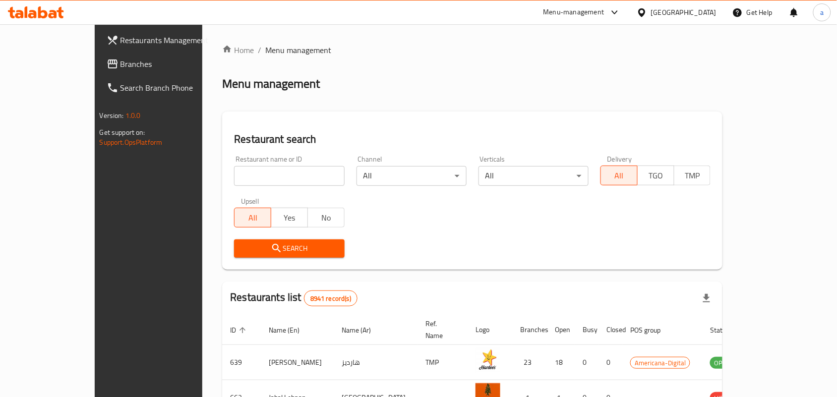
click at [120, 58] on span "Branches" at bounding box center [173, 64] width 106 height 12
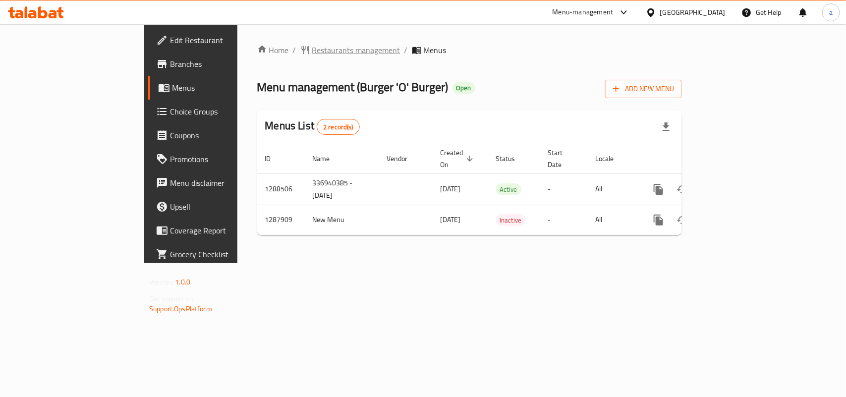
click at [312, 49] on span "Restaurants management" at bounding box center [356, 50] width 88 height 12
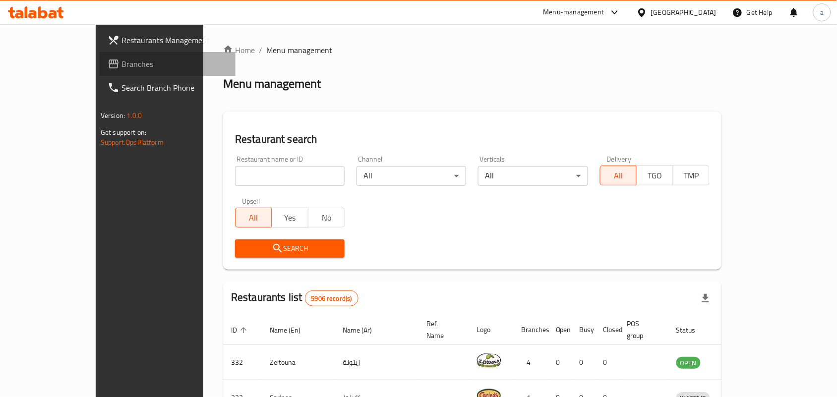
click at [121, 65] on span "Branches" at bounding box center [174, 64] width 106 height 12
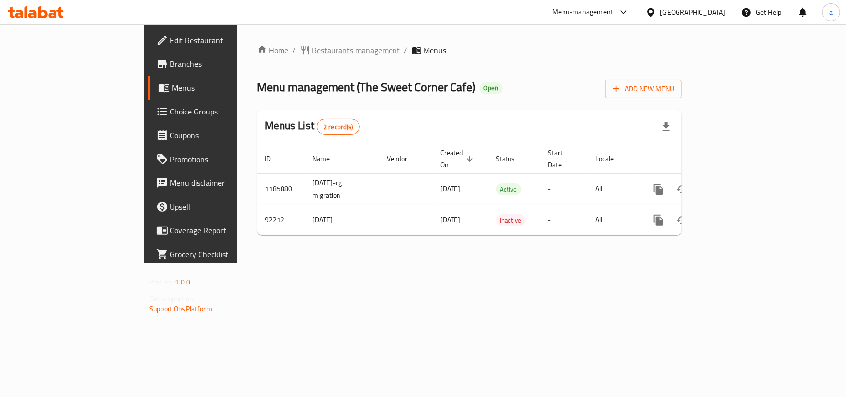
click at [312, 55] on span "Restaurants management" at bounding box center [356, 50] width 88 height 12
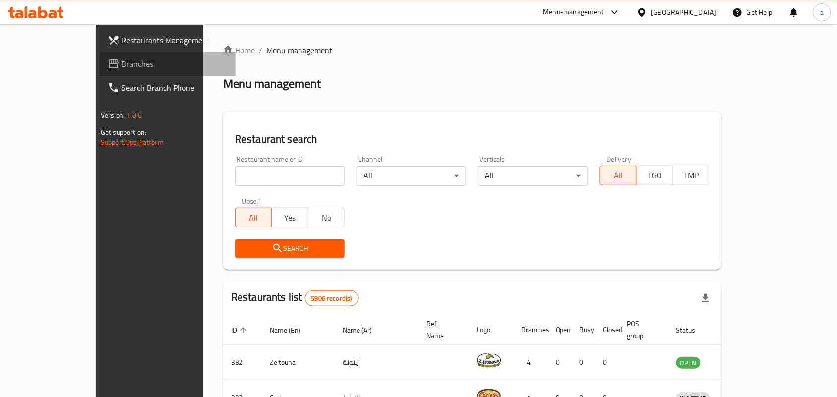
click at [100, 73] on link "Branches" at bounding box center [168, 64] width 136 height 24
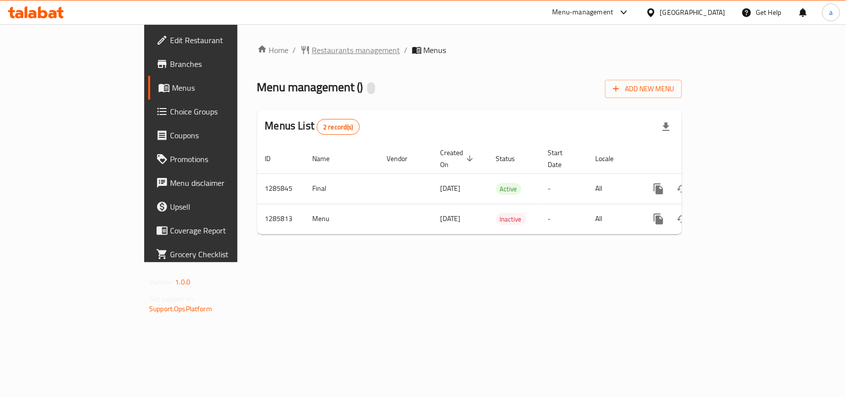
click at [312, 52] on span "Restaurants management" at bounding box center [356, 50] width 88 height 12
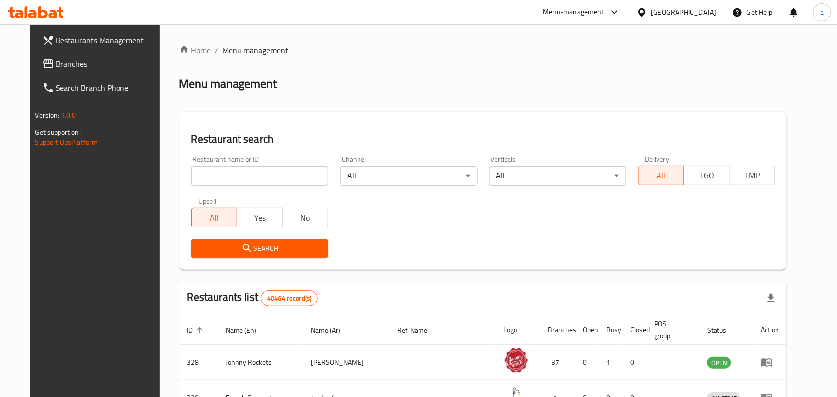
click at [57, 60] on span "Branches" at bounding box center [109, 64] width 106 height 12
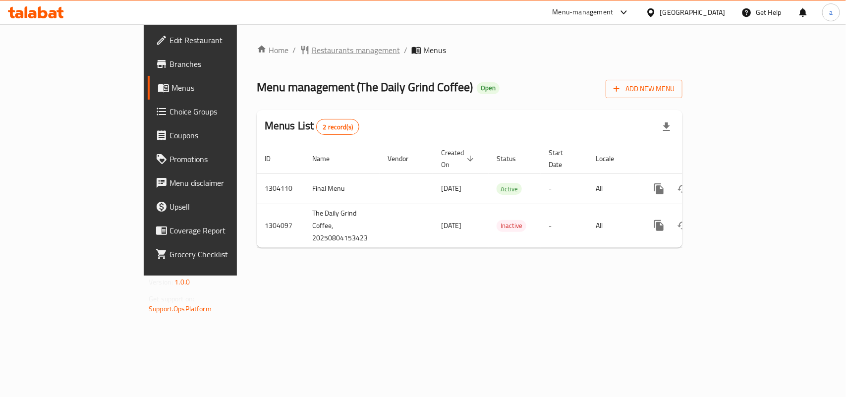
click at [312, 52] on span "Restaurants management" at bounding box center [356, 50] width 88 height 12
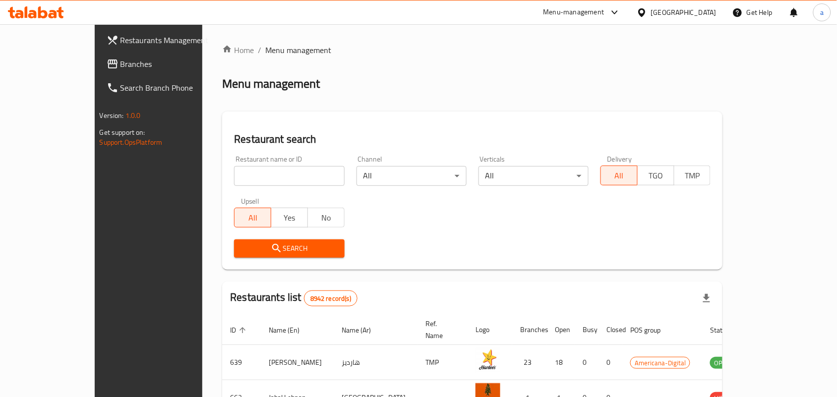
drag, startPoint x: 91, startPoint y: 61, endPoint x: 88, endPoint y: 67, distance: 7.1
click at [120, 61] on span "Branches" at bounding box center [173, 64] width 106 height 12
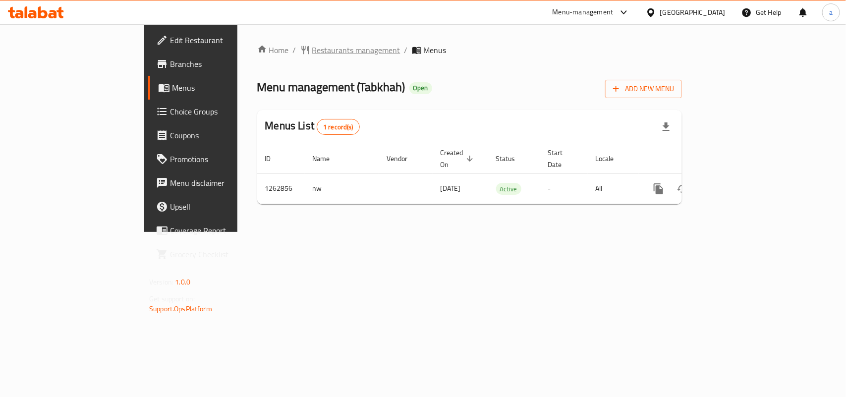
click at [312, 55] on span "Restaurants management" at bounding box center [356, 50] width 88 height 12
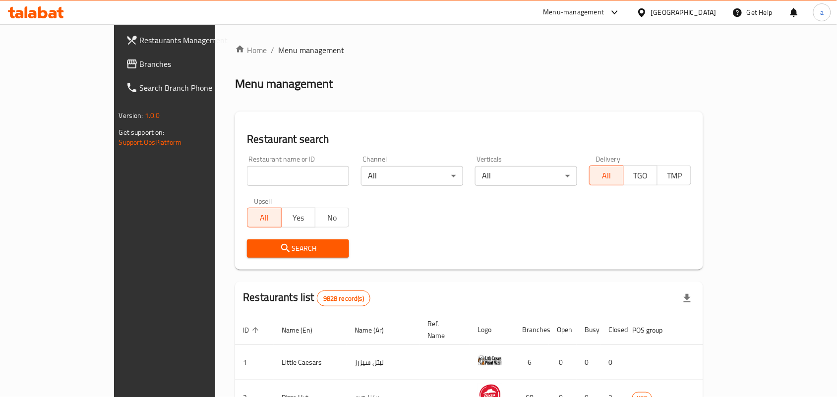
click at [140, 63] on span "Branches" at bounding box center [193, 64] width 106 height 12
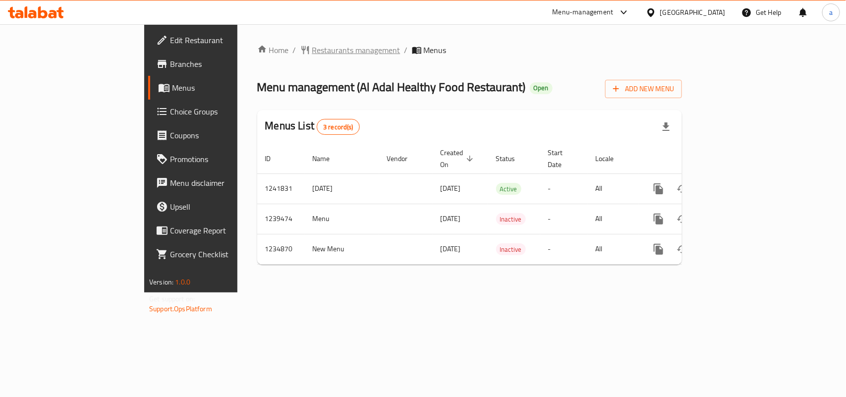
click at [312, 53] on span "Restaurants management" at bounding box center [356, 50] width 88 height 12
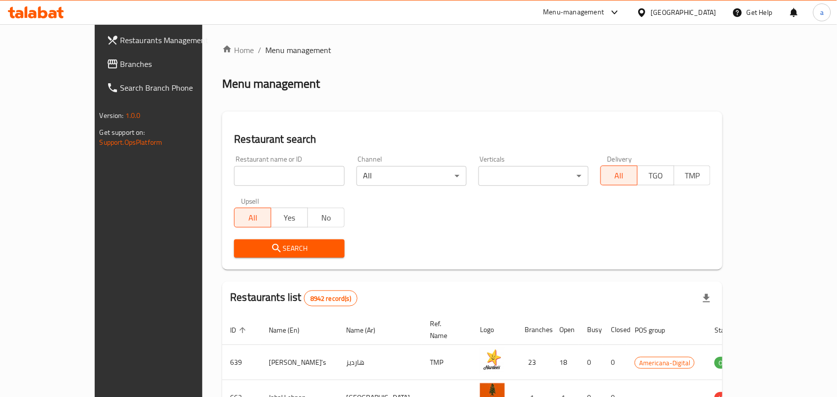
click at [235, 172] on input "search" at bounding box center [289, 176] width 110 height 20
paste input "678489"
type input "678489"
click button "Search" at bounding box center [289, 248] width 110 height 18
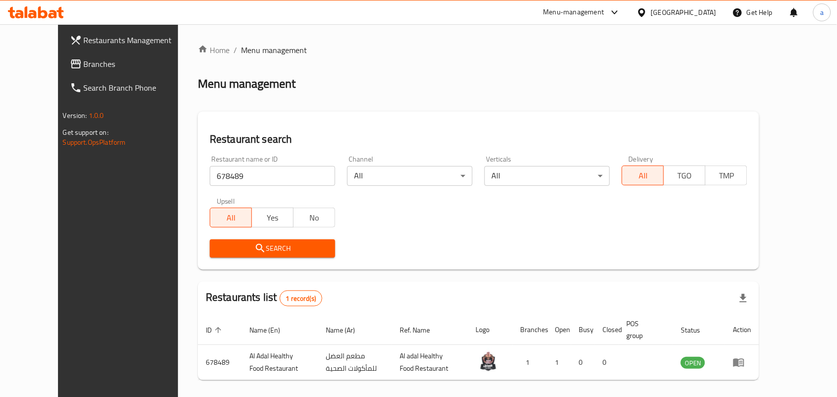
click at [75, 52] on link "Branches" at bounding box center [130, 64] width 136 height 24
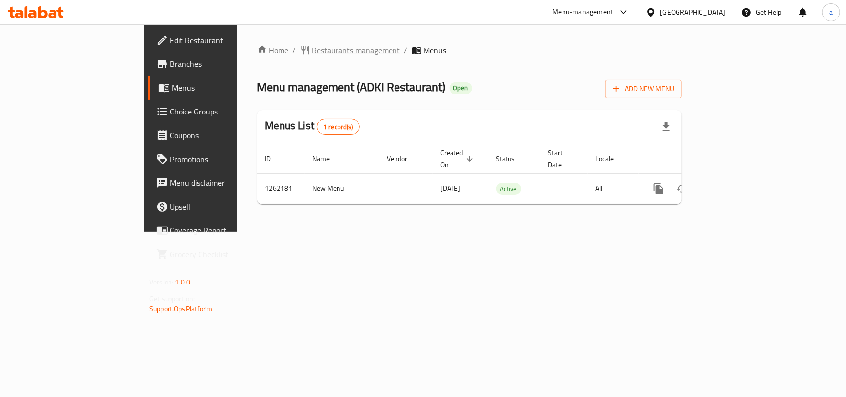
click at [312, 49] on span "Restaurants management" at bounding box center [356, 50] width 88 height 12
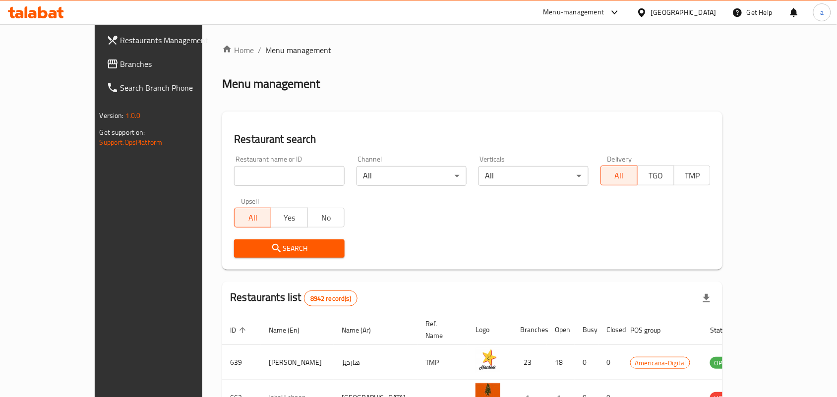
click at [120, 68] on span "Branches" at bounding box center [173, 64] width 106 height 12
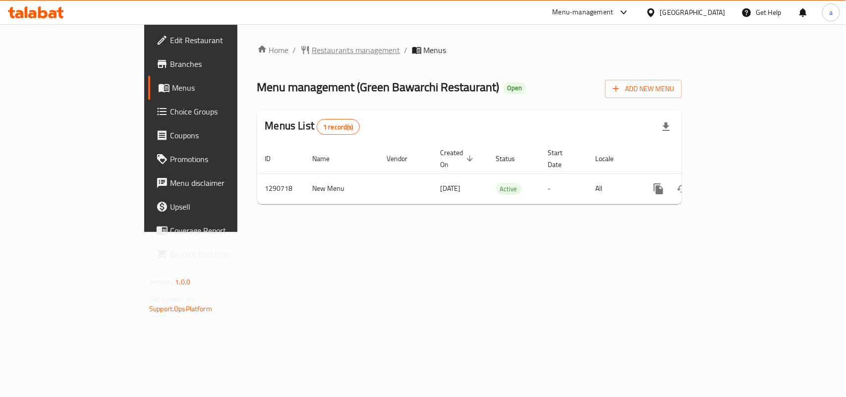
click at [312, 46] on span "Restaurants management" at bounding box center [356, 50] width 88 height 12
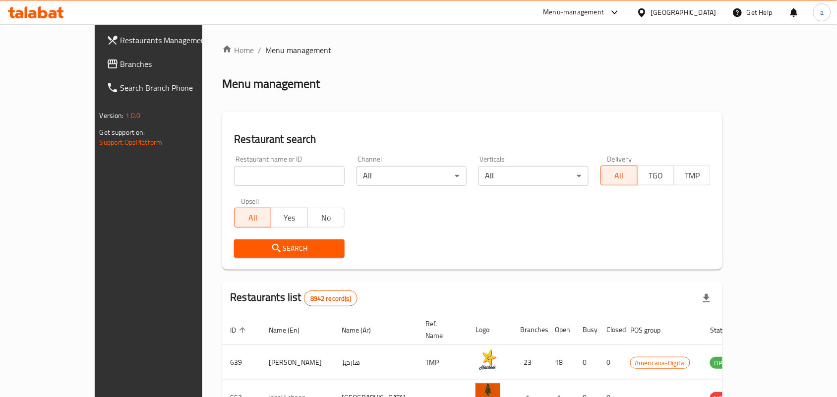
click at [120, 68] on span "Branches" at bounding box center [173, 64] width 106 height 12
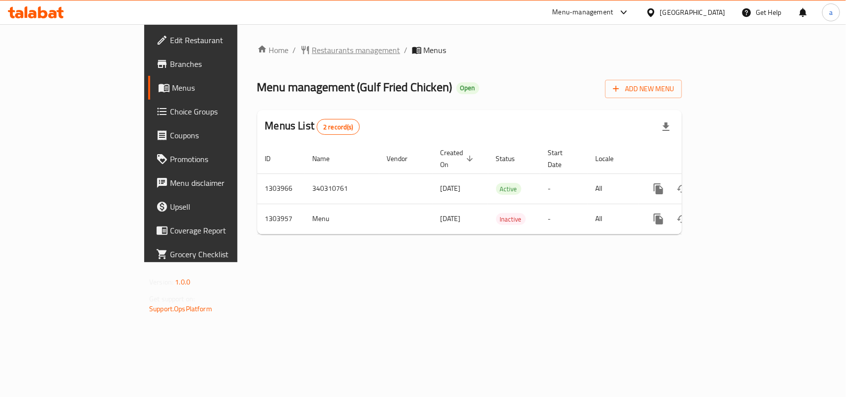
click at [312, 51] on span "Restaurants management" at bounding box center [356, 50] width 88 height 12
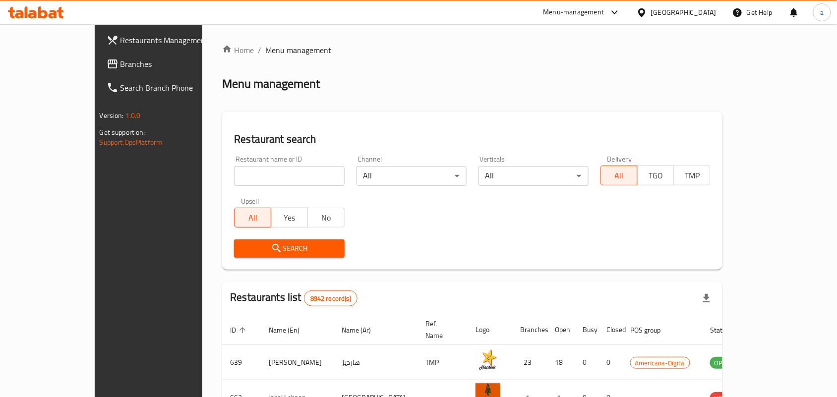
click at [120, 59] on span "Branches" at bounding box center [173, 64] width 106 height 12
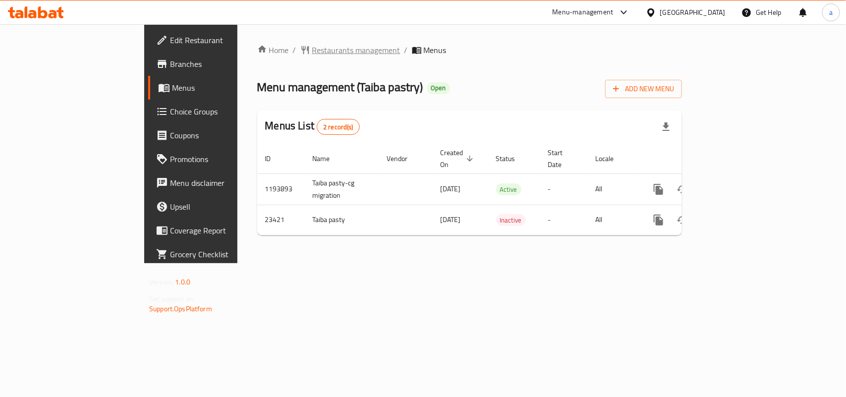
click at [312, 48] on span "Restaurants management" at bounding box center [356, 50] width 88 height 12
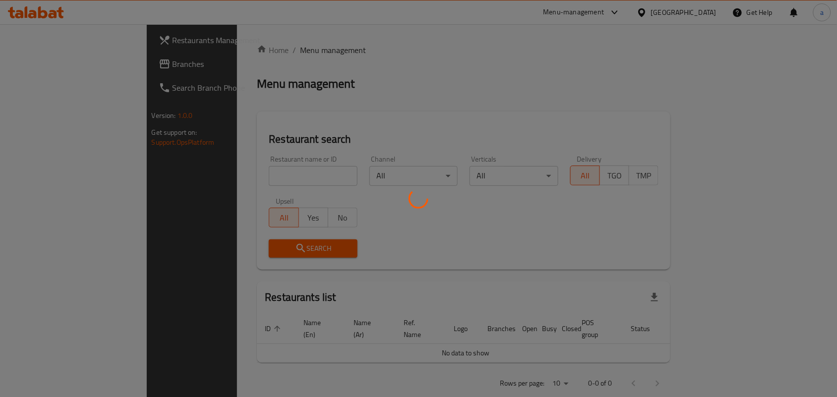
click at [214, 177] on div at bounding box center [418, 198] width 837 height 397
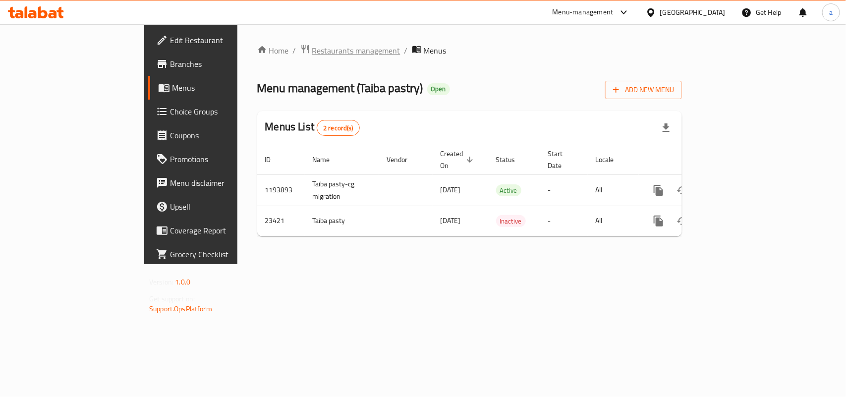
click at [312, 45] on span "Restaurants management" at bounding box center [356, 51] width 88 height 12
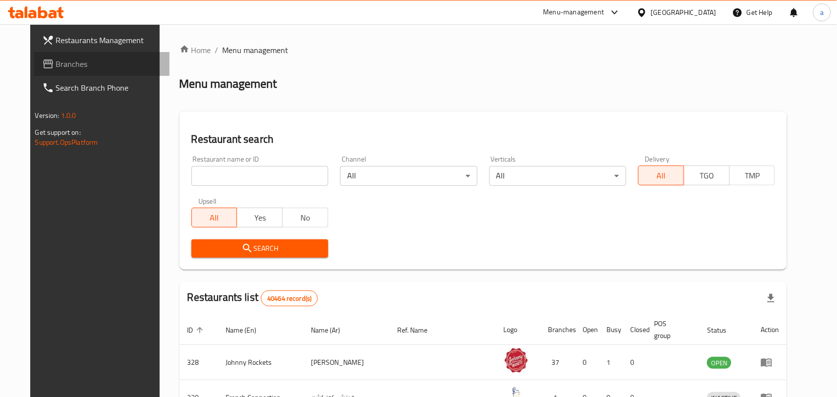
click at [67, 65] on span "Branches" at bounding box center [109, 64] width 106 height 12
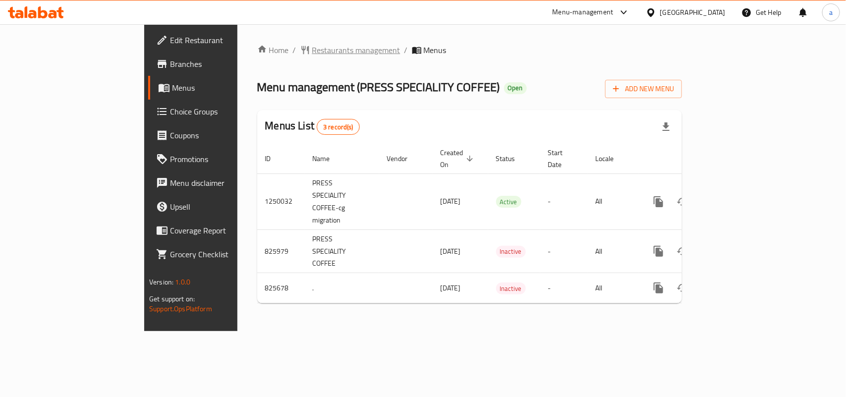
click at [312, 56] on span "Restaurants management" at bounding box center [356, 50] width 88 height 12
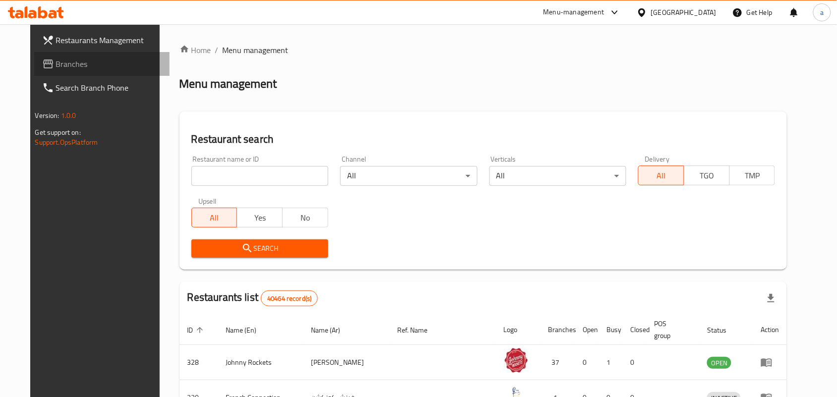
click at [87, 68] on span "Branches" at bounding box center [109, 64] width 106 height 12
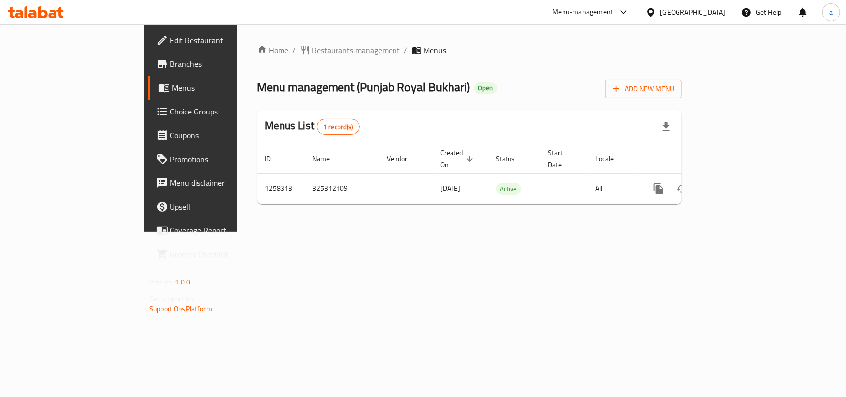
click at [312, 50] on span "Restaurants management" at bounding box center [356, 50] width 88 height 12
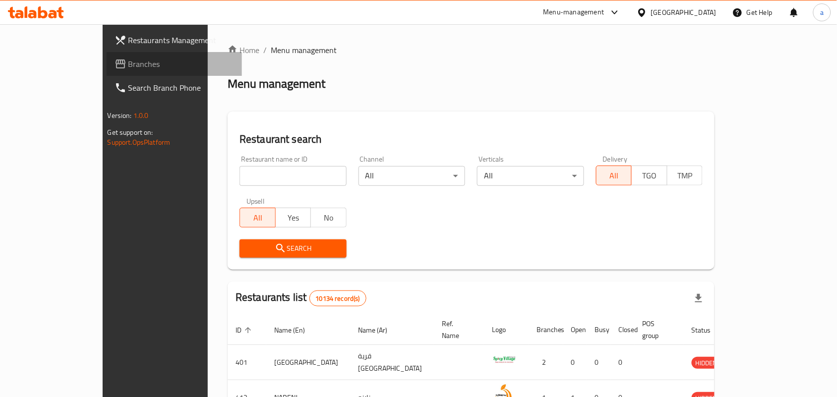
click at [128, 62] on span "Branches" at bounding box center [181, 64] width 106 height 12
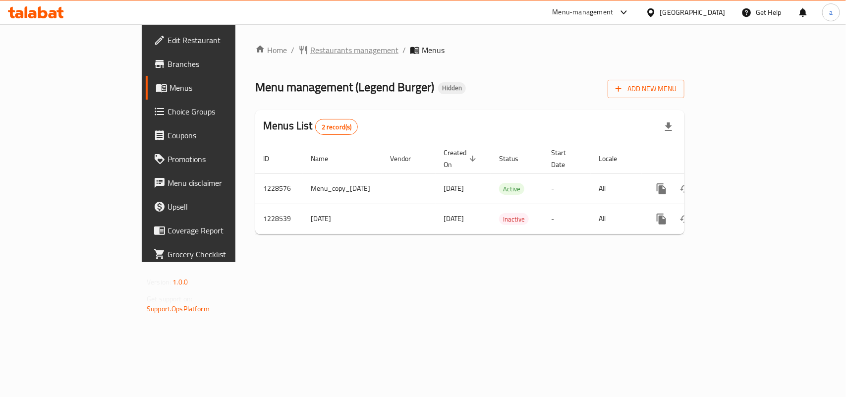
click at [310, 49] on span "Restaurants management" at bounding box center [354, 50] width 88 height 12
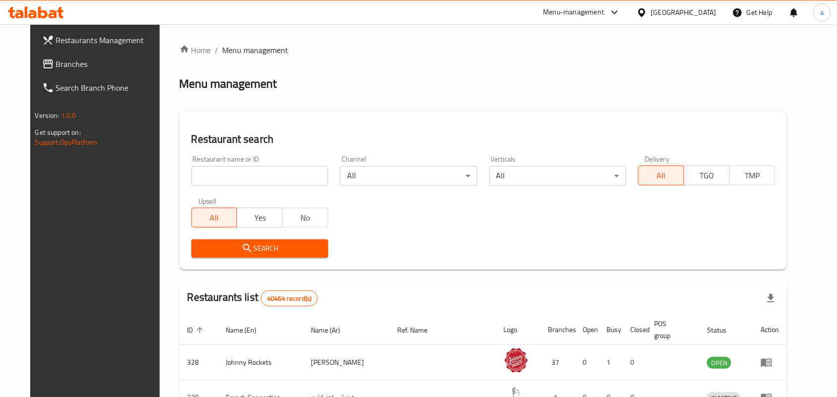
click at [72, 58] on span "Branches" at bounding box center [109, 64] width 106 height 12
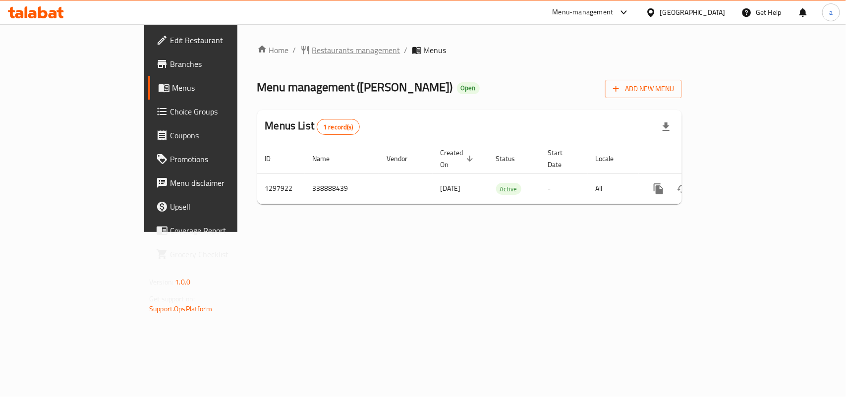
click at [312, 51] on span "Restaurants management" at bounding box center [356, 50] width 88 height 12
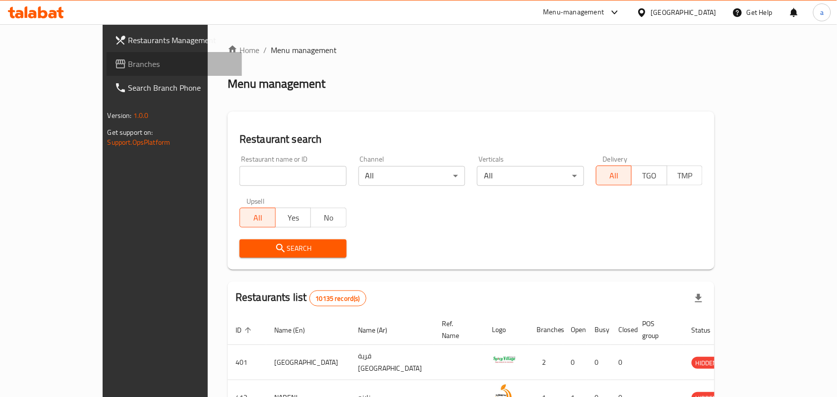
click at [128, 63] on span "Branches" at bounding box center [181, 64] width 106 height 12
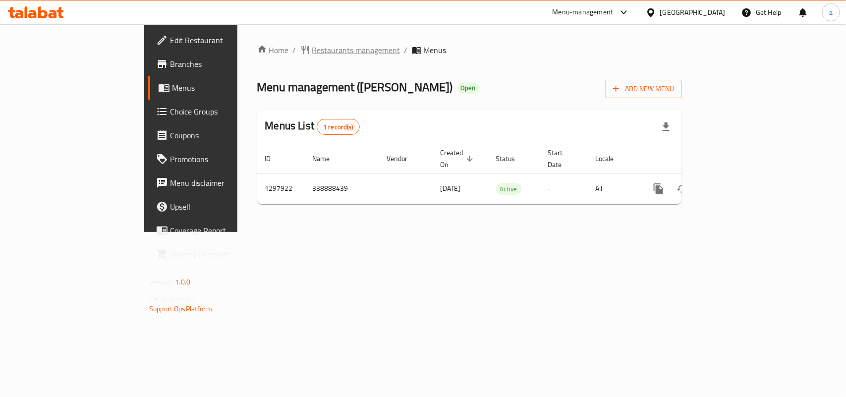
click at [312, 56] on span "Restaurants management" at bounding box center [356, 50] width 88 height 12
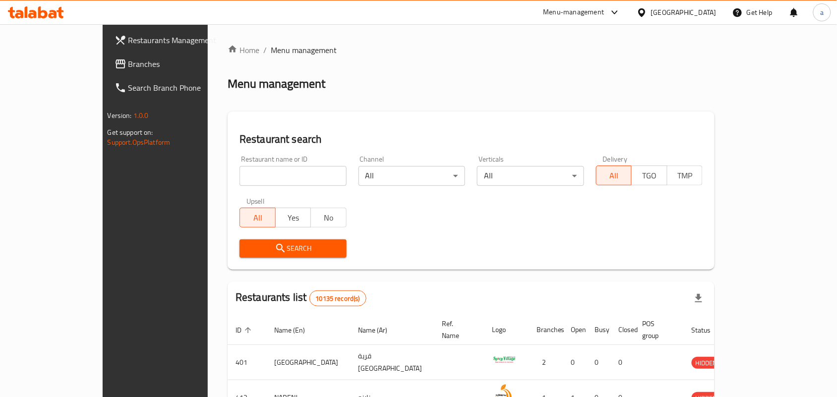
click at [128, 65] on span "Branches" at bounding box center [181, 64] width 106 height 12
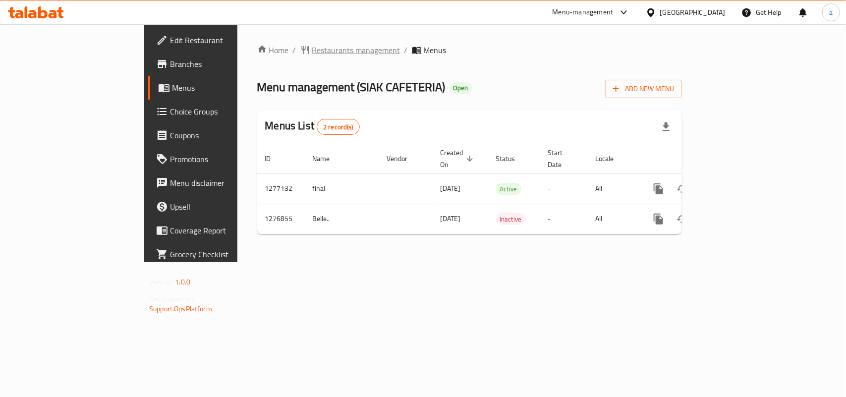
click at [312, 52] on span "Restaurants management" at bounding box center [356, 50] width 88 height 12
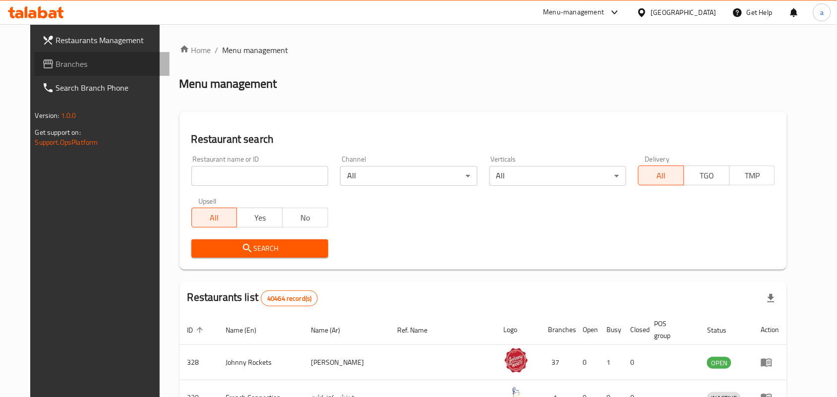
click at [56, 59] on span "Branches" at bounding box center [109, 64] width 106 height 12
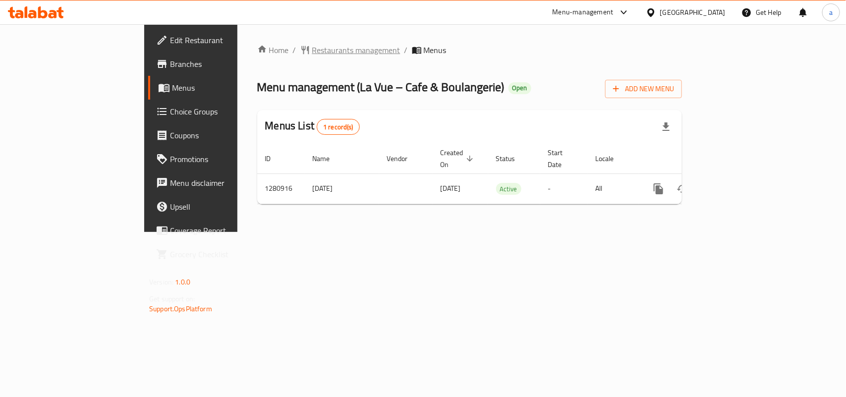
click at [312, 51] on span "Restaurants management" at bounding box center [356, 50] width 88 height 12
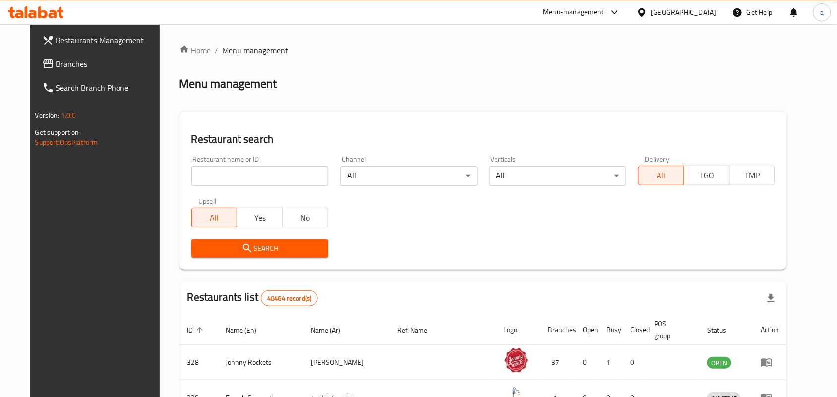
click at [59, 68] on span "Branches" at bounding box center [109, 64] width 106 height 12
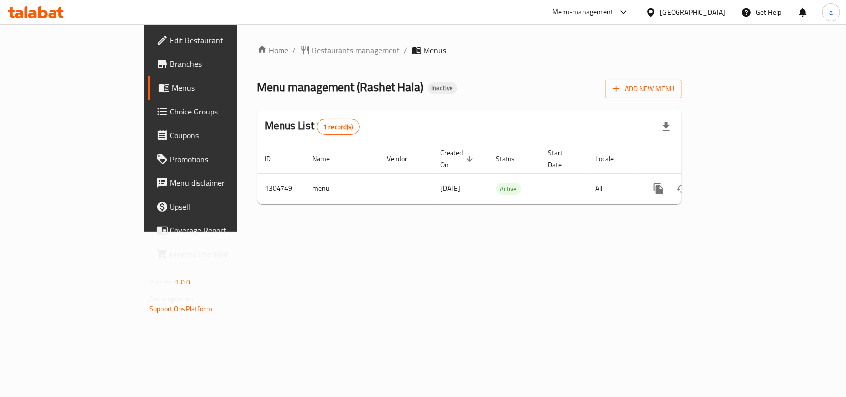
click at [312, 54] on span "Restaurants management" at bounding box center [356, 50] width 88 height 12
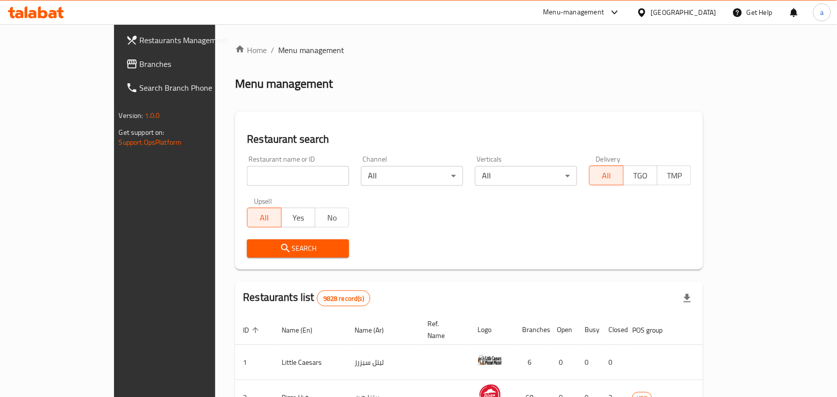
click at [140, 58] on span "Branches" at bounding box center [193, 64] width 106 height 12
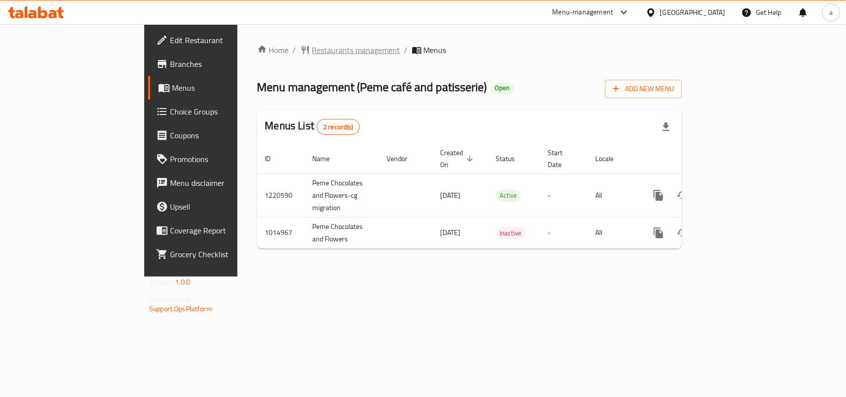
click at [312, 46] on span "Restaurants management" at bounding box center [356, 50] width 88 height 12
click at [312, 50] on span "Restaurants management" at bounding box center [356, 51] width 88 height 12
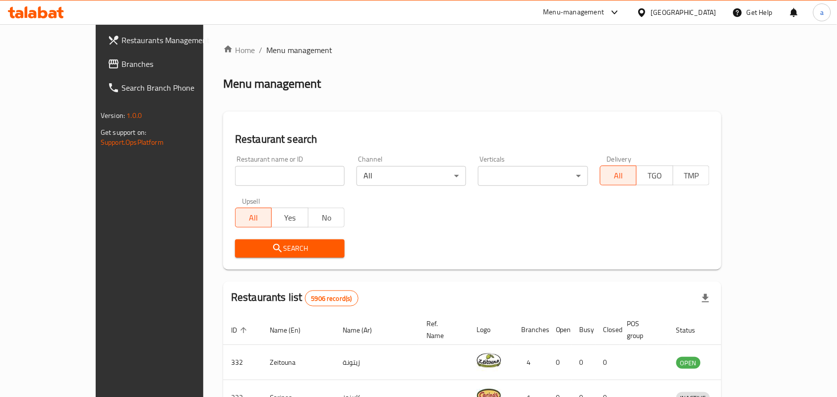
click at [121, 67] on span "Branches" at bounding box center [174, 64] width 106 height 12
